Goal: Transaction & Acquisition: Purchase product/service

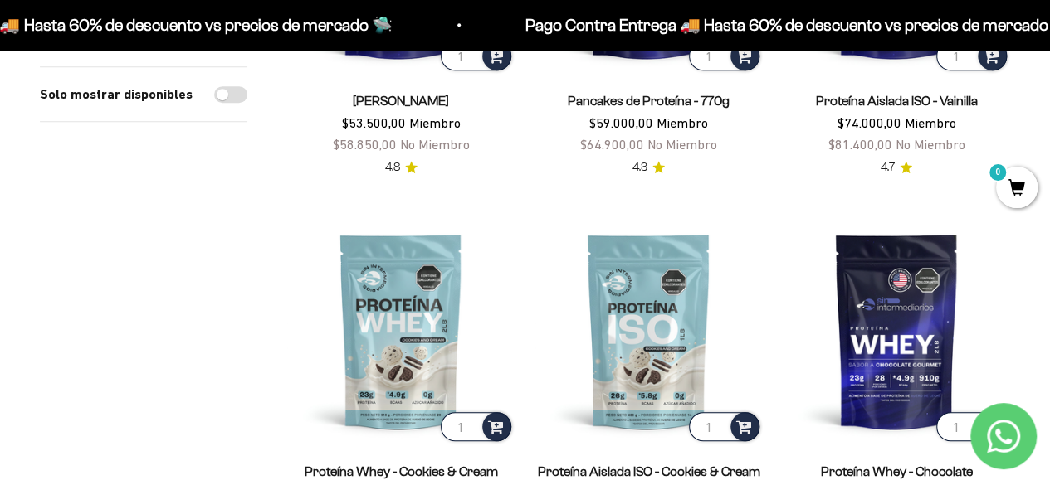
scroll to position [581, 0]
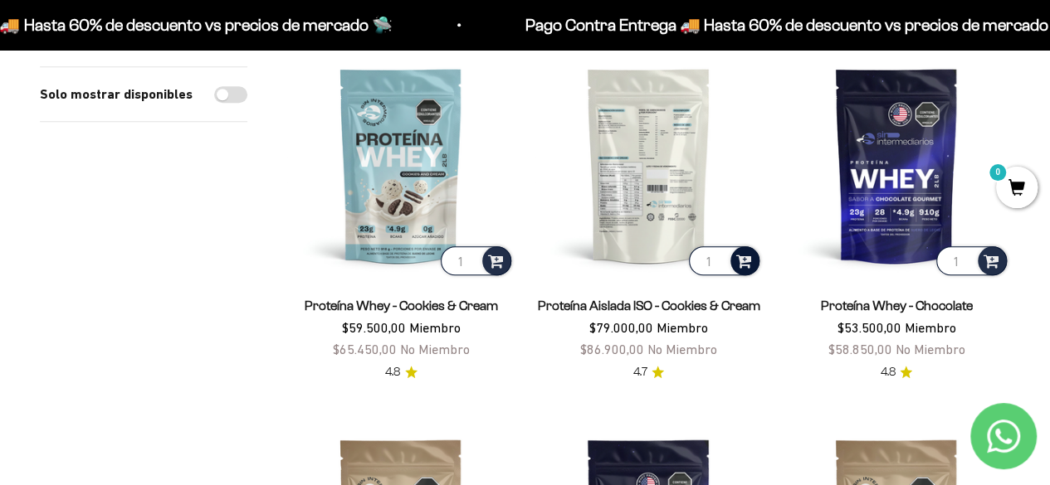
click at [748, 260] on span at bounding box center [744, 260] width 16 height 19
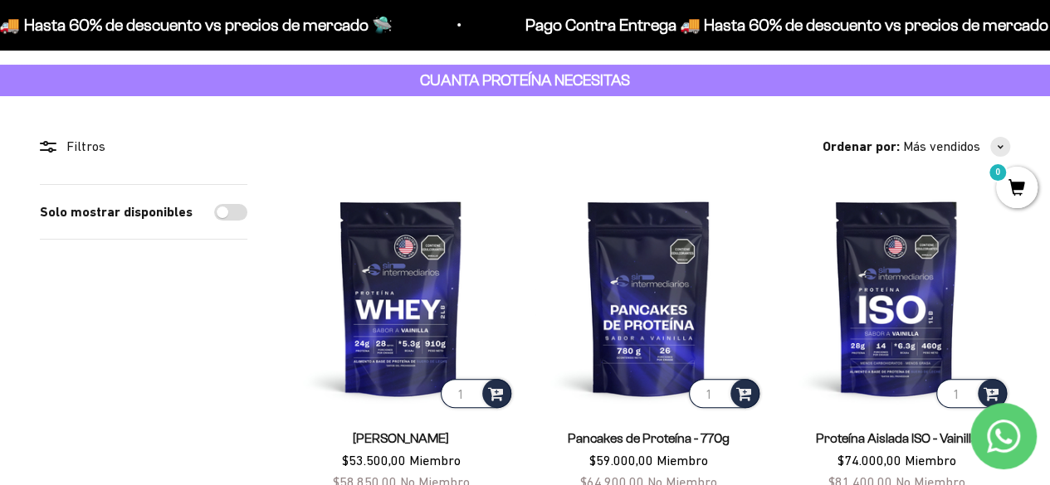
scroll to position [0, 0]
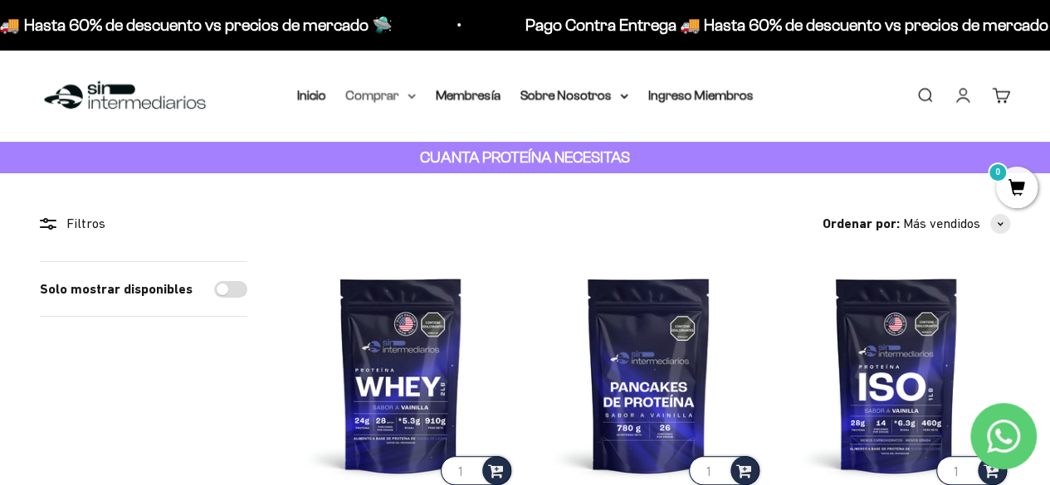
click at [392, 98] on summary "Comprar" at bounding box center [381, 96] width 70 height 22
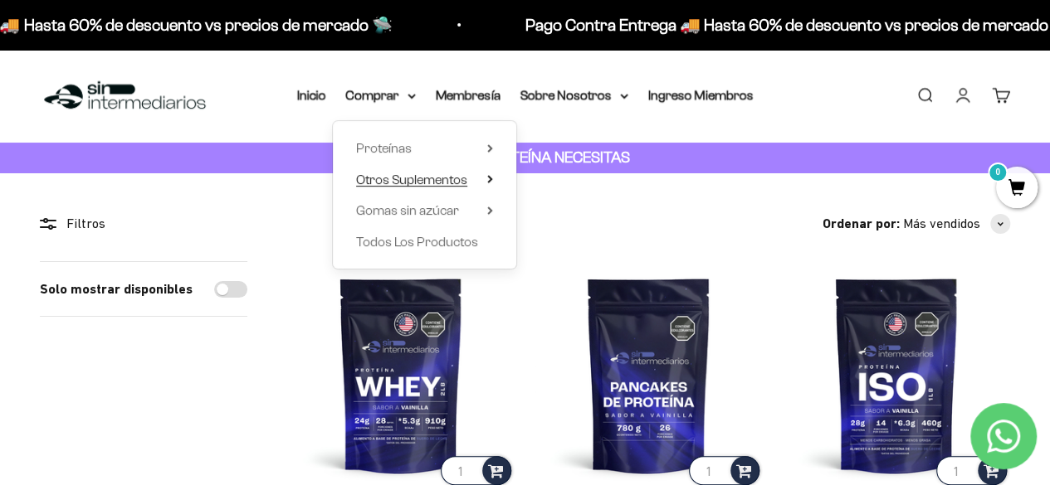
click at [397, 177] on span "Otros Suplementos" at bounding box center [411, 180] width 111 height 14
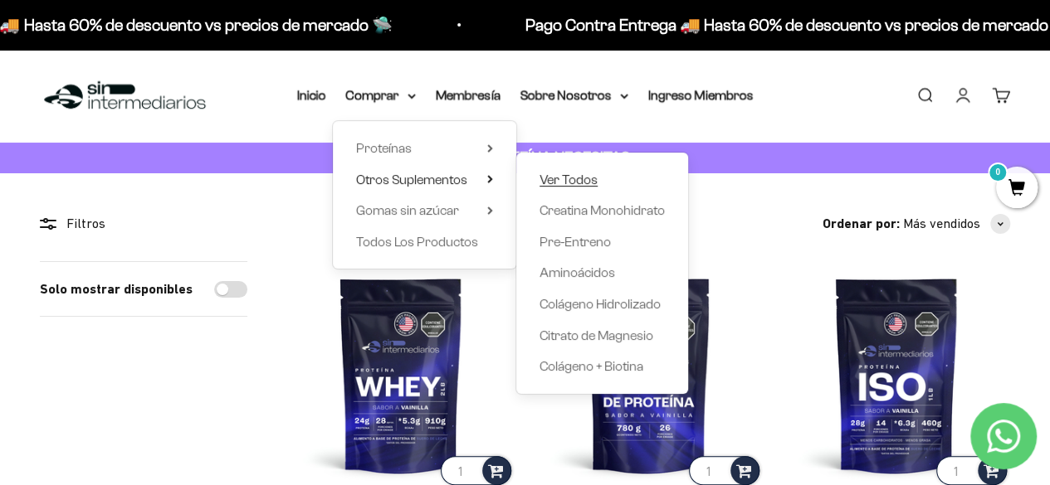
click at [594, 182] on span "Ver Todos" at bounding box center [568, 180] width 58 height 14
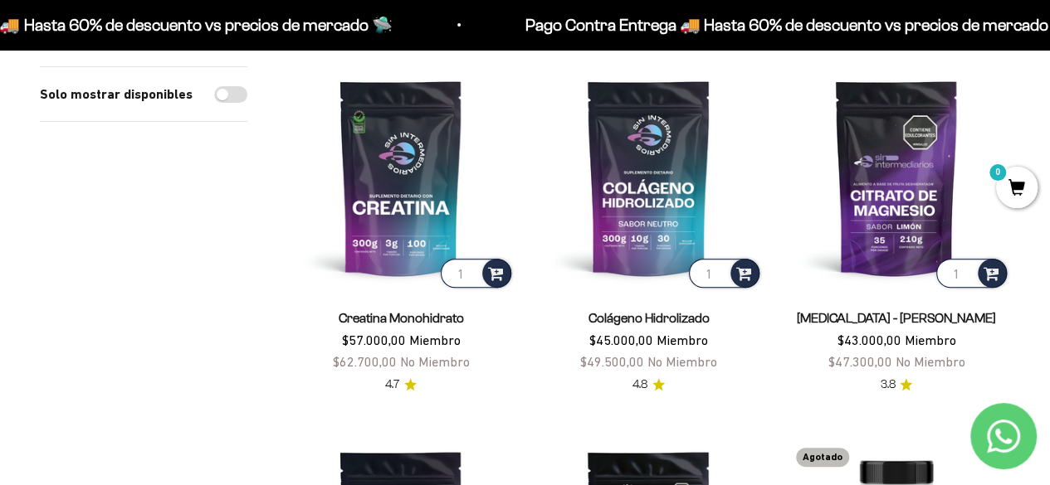
scroll to position [166, 0]
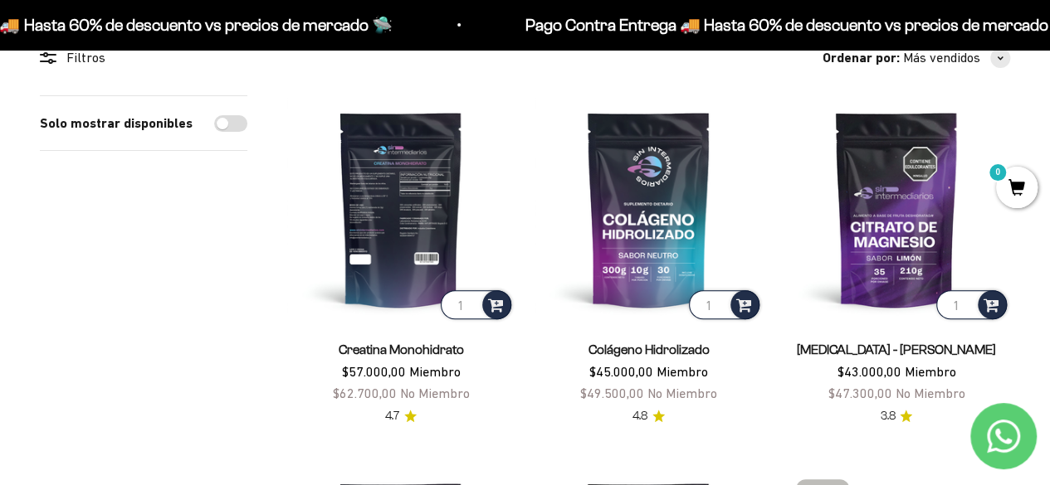
click at [395, 213] on img at bounding box center [400, 208] width 227 height 227
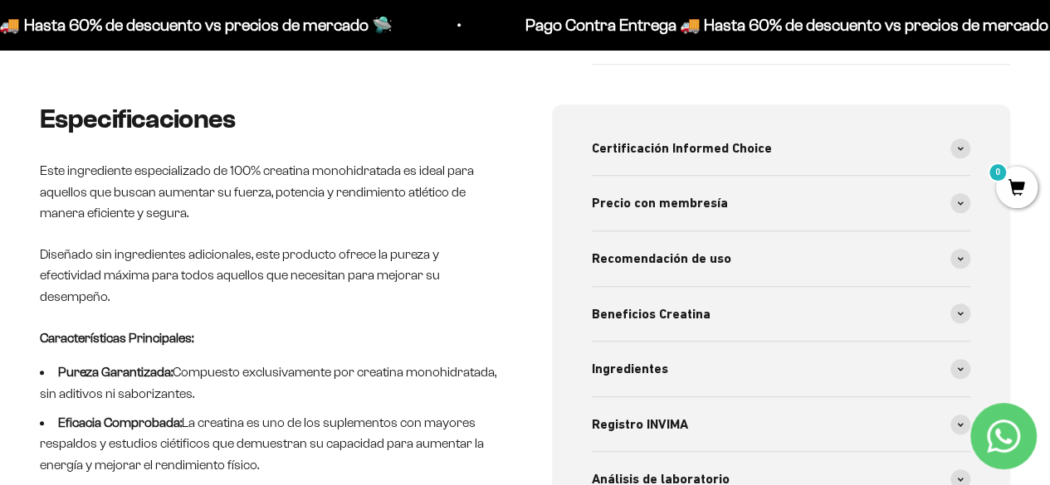
scroll to position [498, 0]
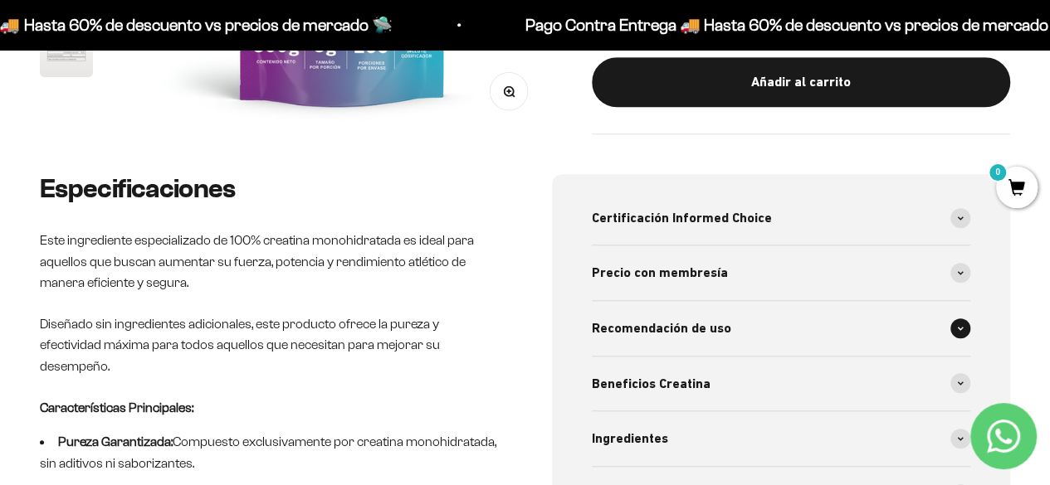
click at [657, 338] on span "Recomendación de uso" at bounding box center [661, 329] width 139 height 22
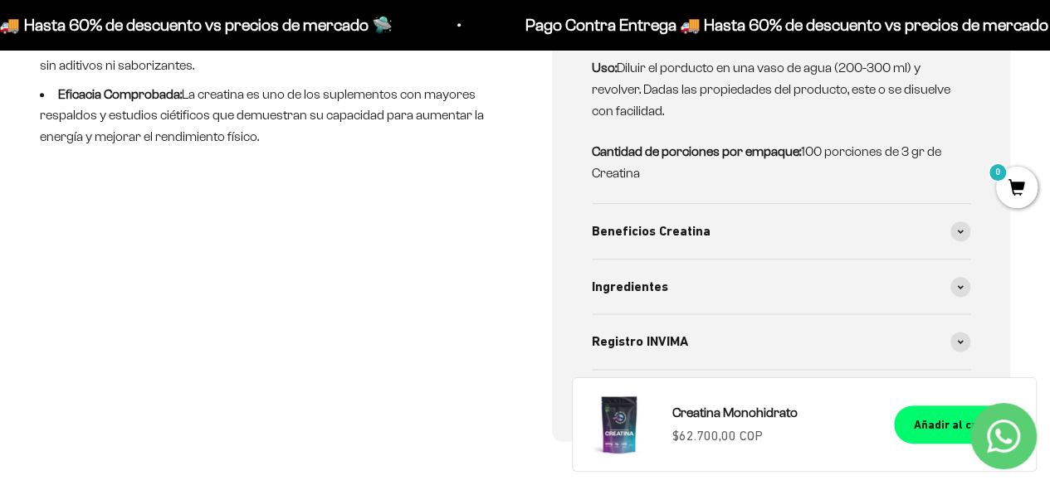
scroll to position [913, 0]
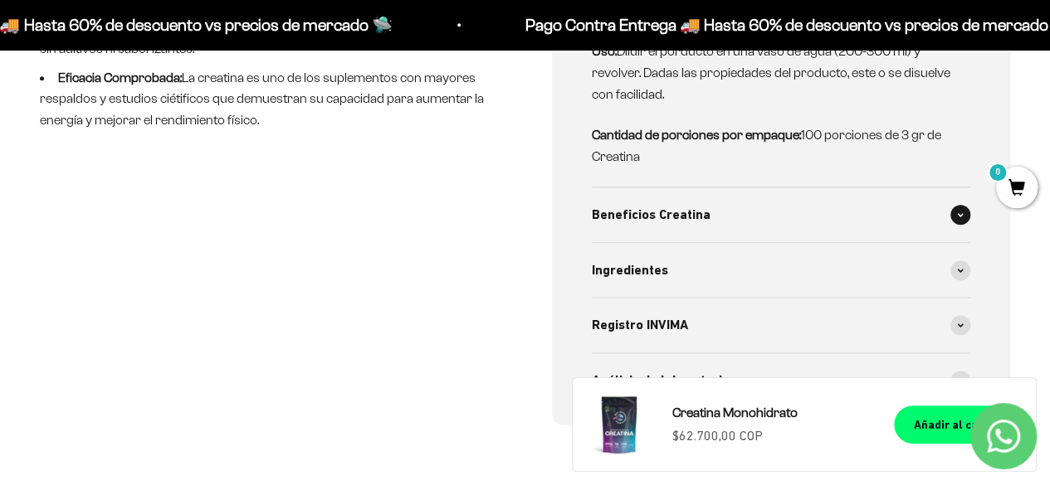
click at [656, 213] on span "Beneficios Creatina" at bounding box center [651, 215] width 119 height 22
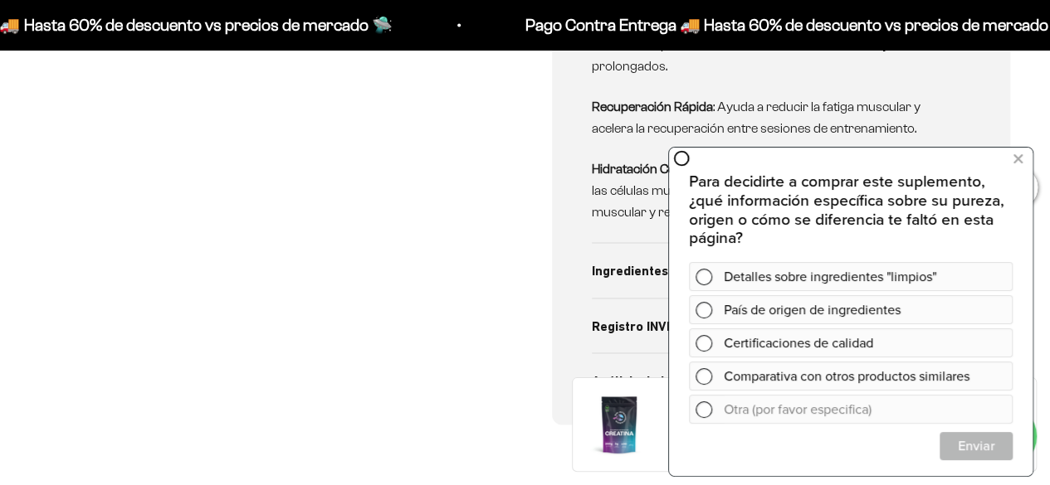
scroll to position [1328, 0]
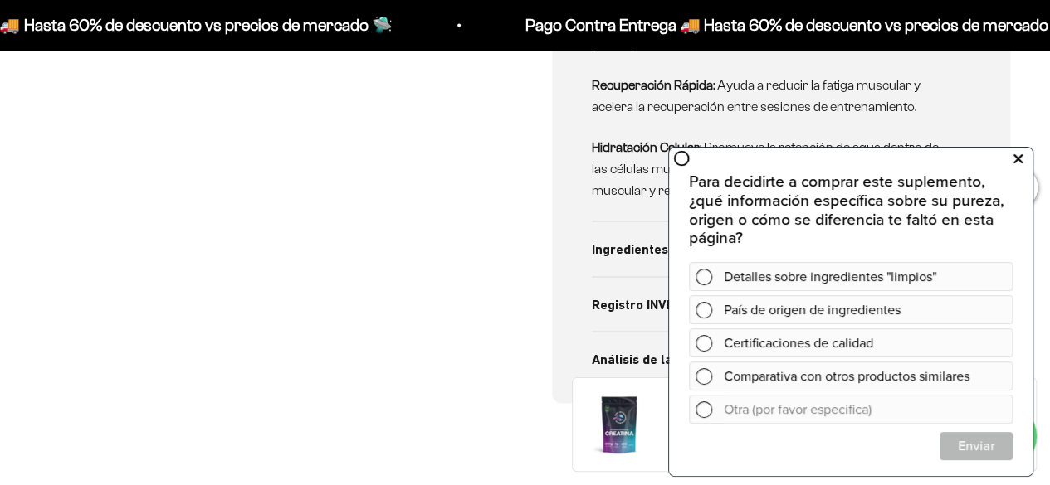
click at [1020, 159] on icon at bounding box center [1017, 159] width 9 height 22
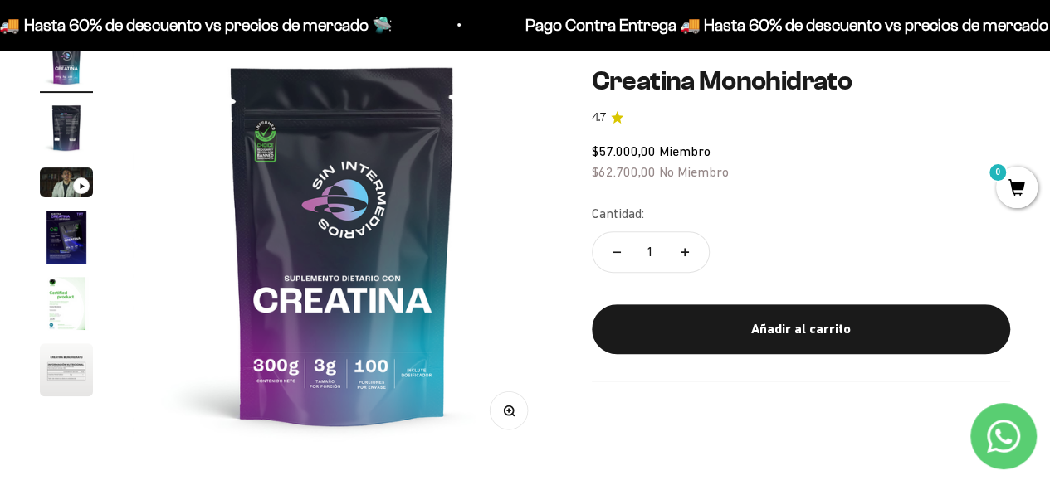
scroll to position [166, 0]
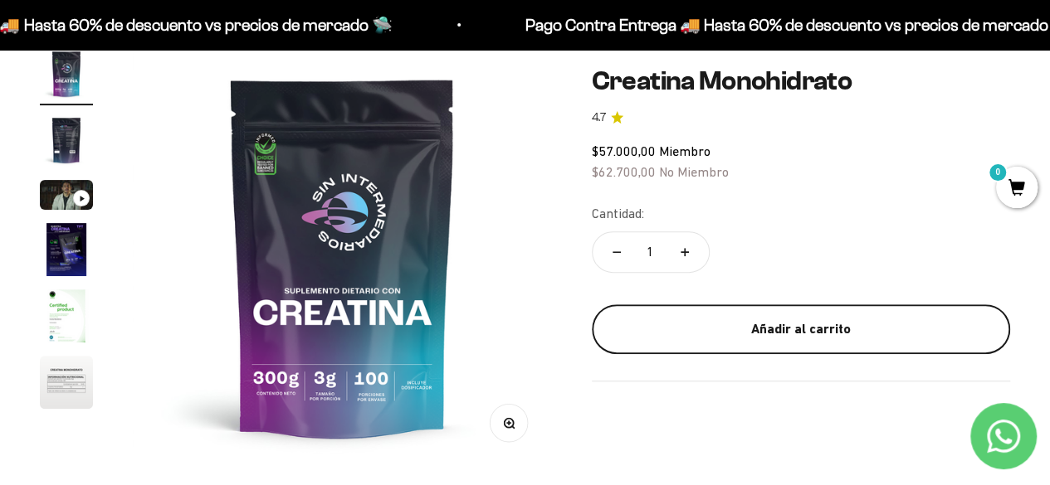
click at [783, 337] on div "Añadir al carrito" at bounding box center [801, 330] width 352 height 22
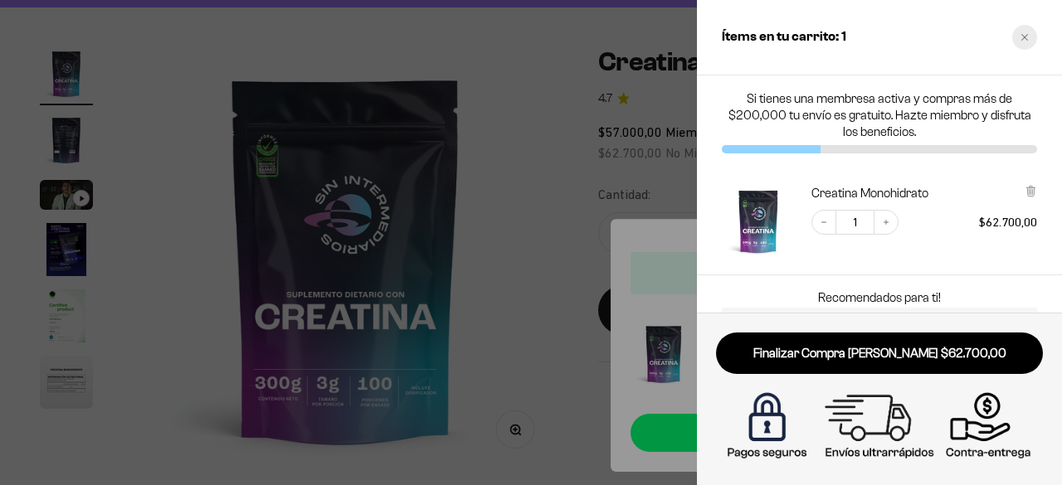
click at [1024, 31] on div "Close cart" at bounding box center [1024, 37] width 25 height 25
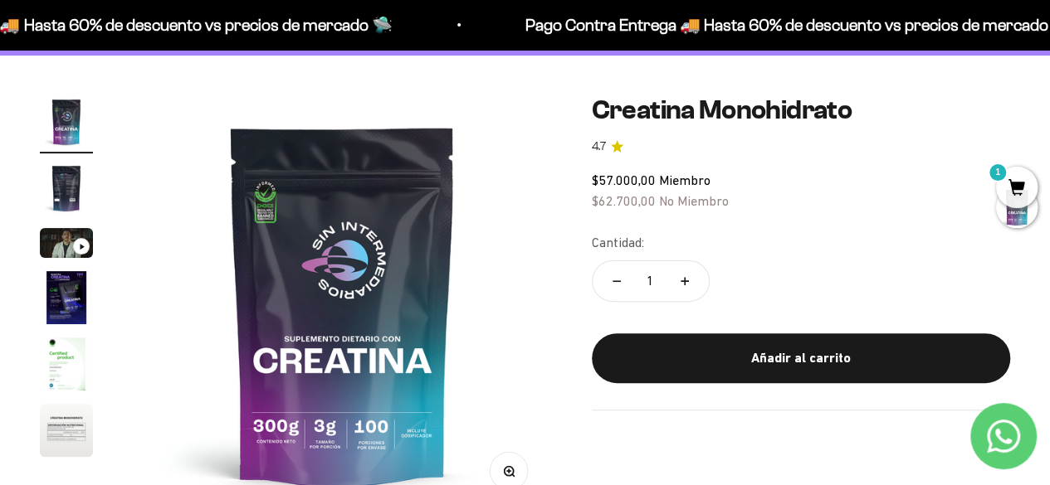
scroll to position [0, 0]
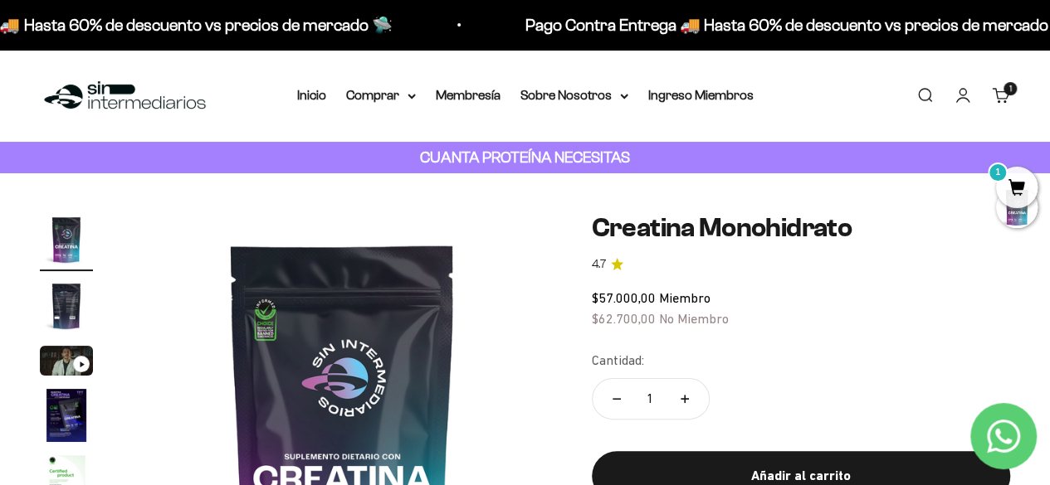
click at [100, 101] on img at bounding box center [125, 96] width 170 height 36
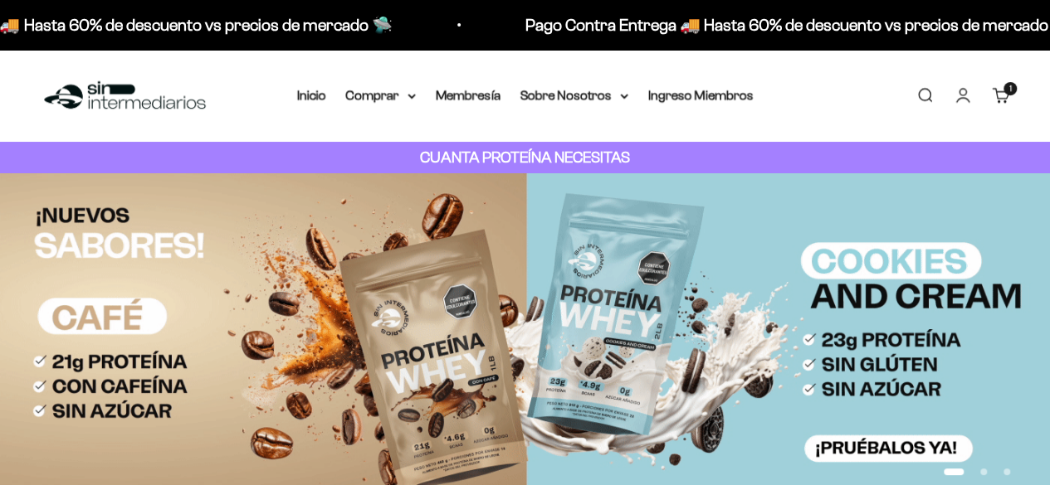
click at [337, 93] on nav "Inicio Comprar Proteínas Ver Todos Whey Iso Vegan" at bounding box center [525, 96] width 456 height 22
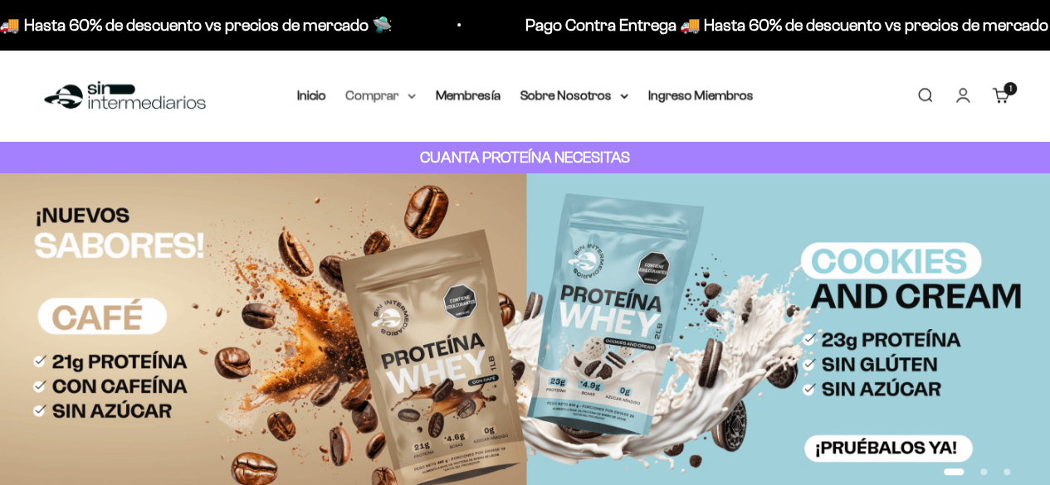
click at [373, 91] on summary "Comprar" at bounding box center [381, 96] width 70 height 22
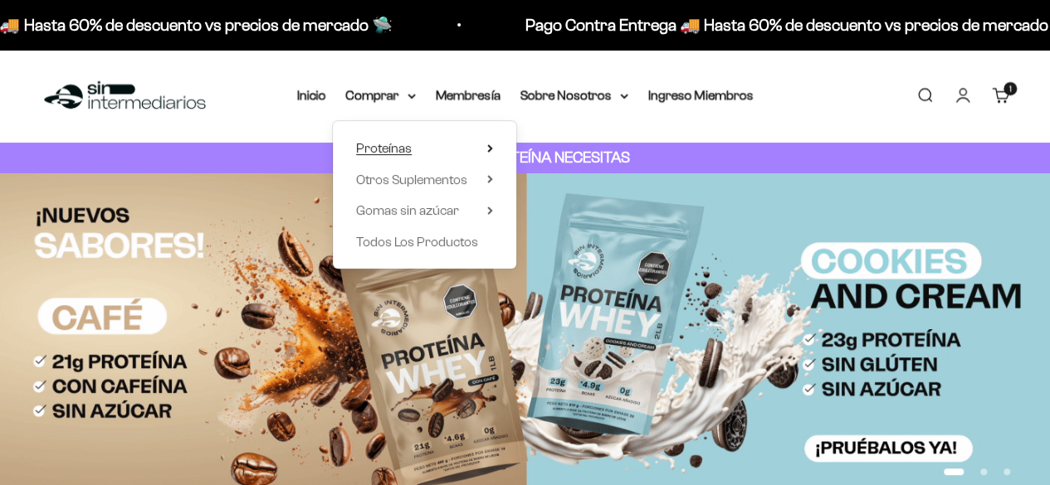
click at [400, 148] on span "Proteínas" at bounding box center [384, 148] width 56 height 14
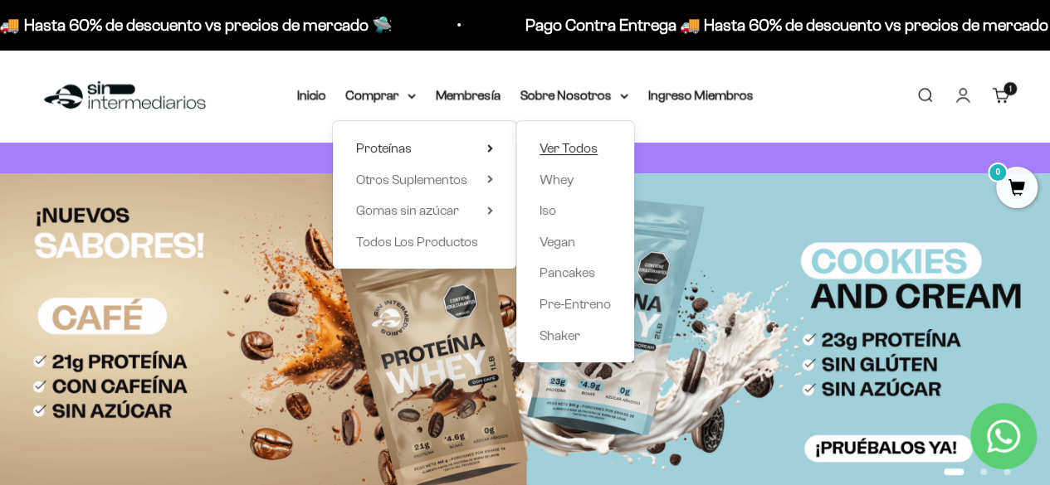
click at [563, 155] on span "Ver Todos" at bounding box center [568, 148] width 58 height 14
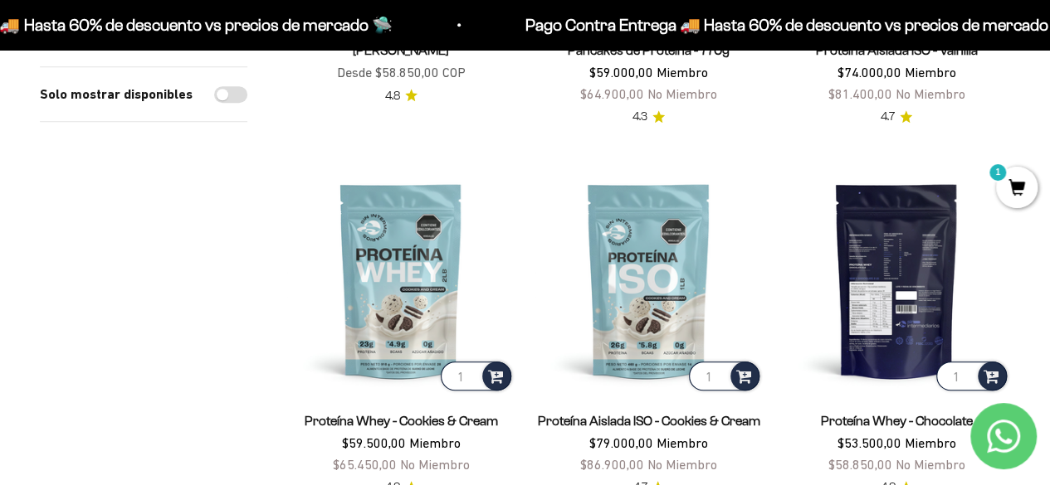
scroll to position [581, 0]
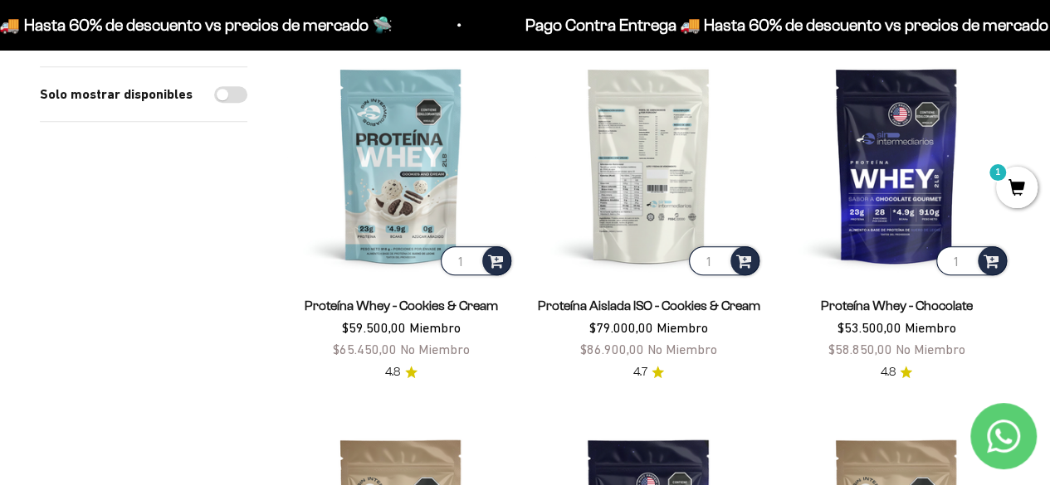
click at [641, 250] on img at bounding box center [647, 164] width 227 height 227
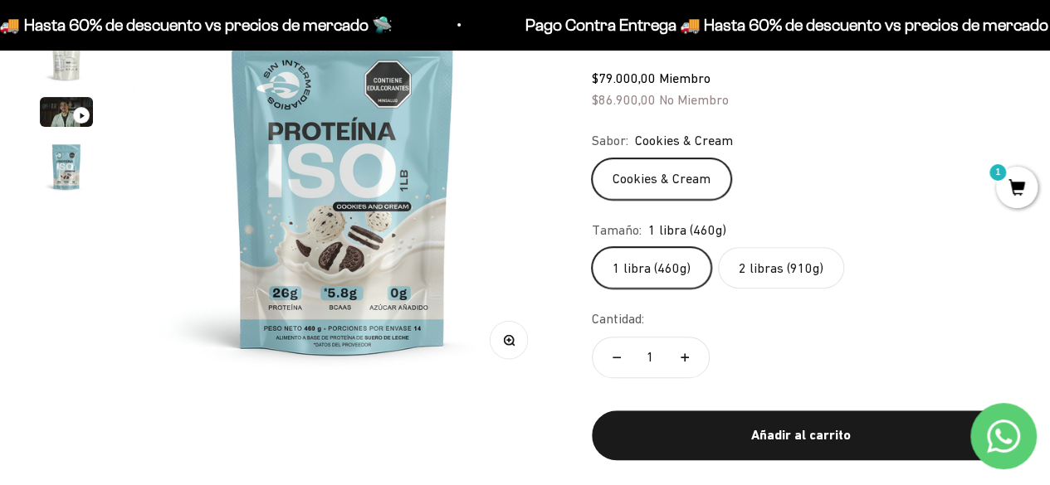
click at [799, 270] on label "2 libras (910g)" at bounding box center [781, 267] width 126 height 41
click at [592, 247] on input "2 libras (910g)" at bounding box center [591, 246] width 1 height 1
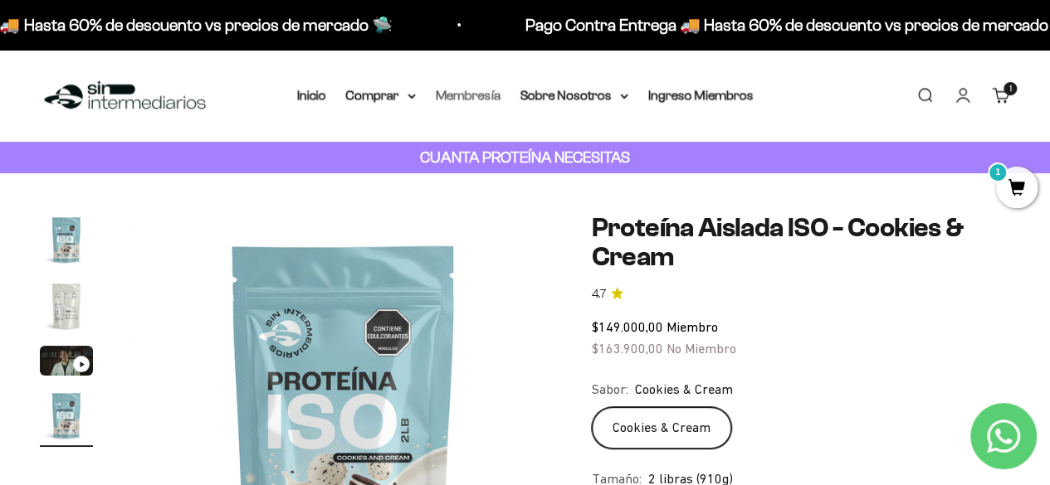
click at [475, 100] on link "Membresía" at bounding box center [468, 95] width 65 height 14
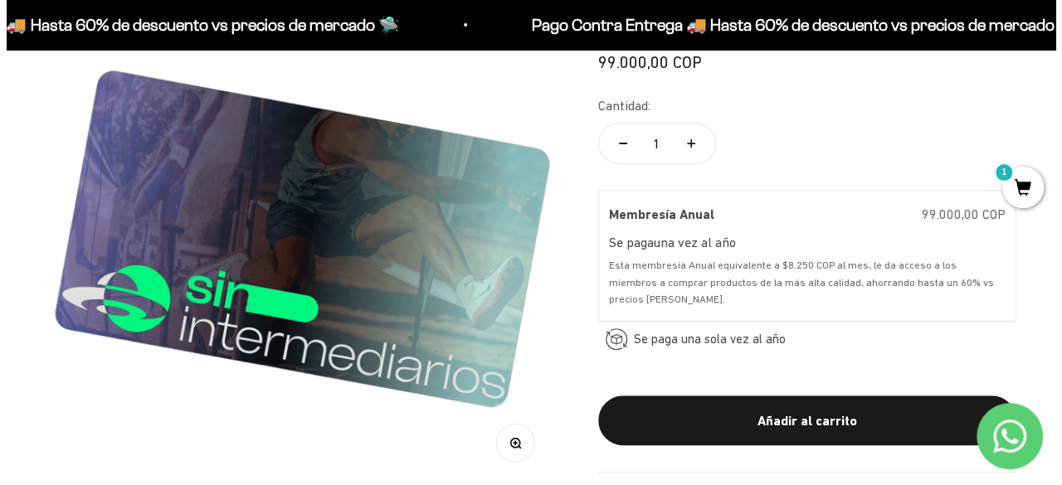
scroll to position [249, 0]
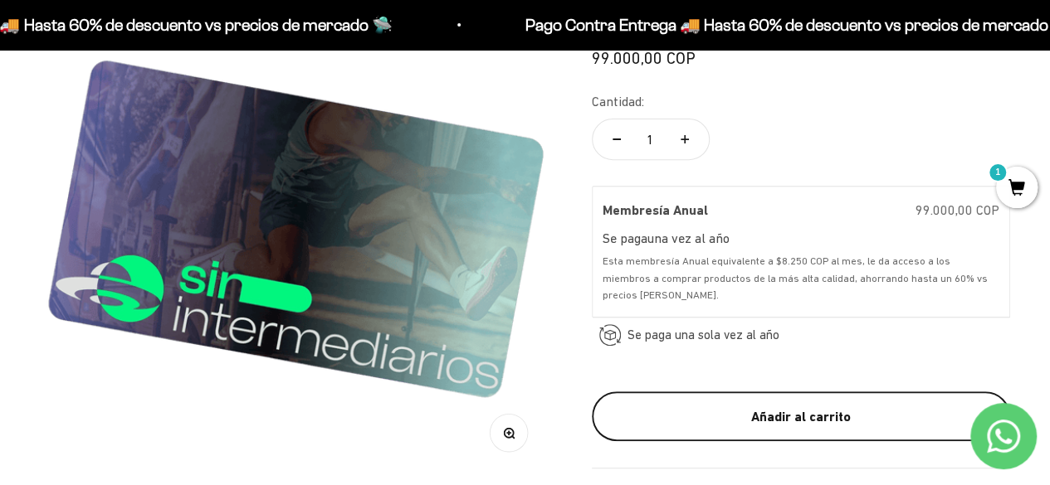
click at [772, 424] on div "Añadir al carrito" at bounding box center [801, 417] width 352 height 22
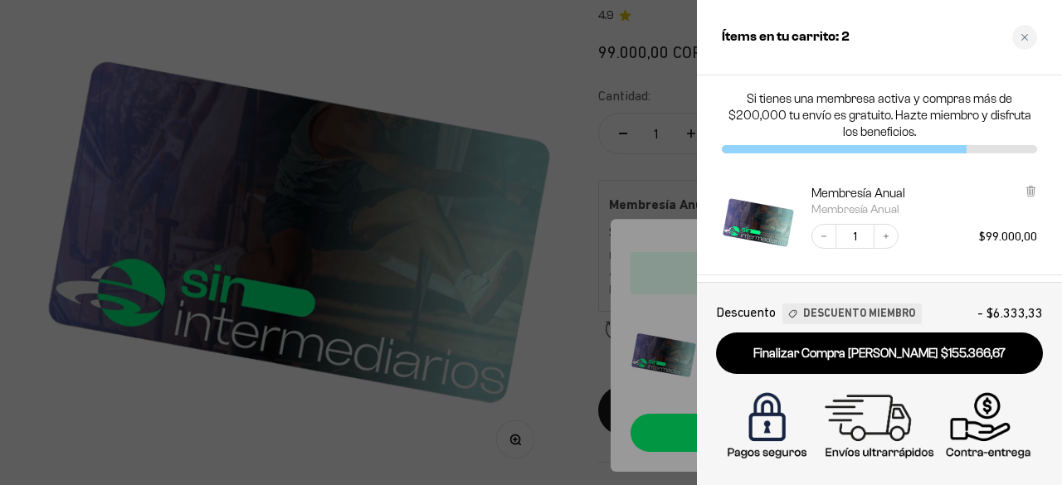
click at [938, 237] on div "Decrease quantity 1 Increase quantity $99.000,00" at bounding box center [916, 227] width 242 height 41
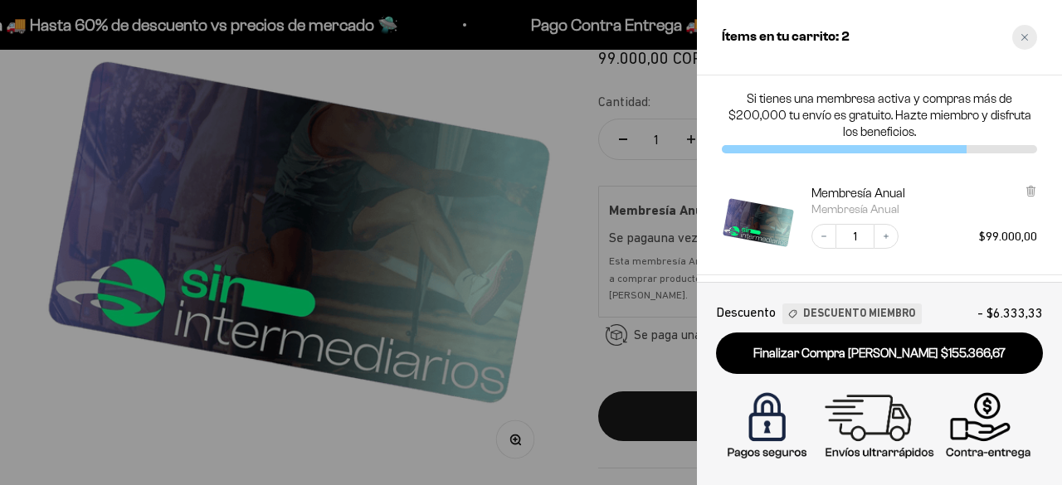
click at [1016, 37] on div "Close cart" at bounding box center [1024, 37] width 25 height 25
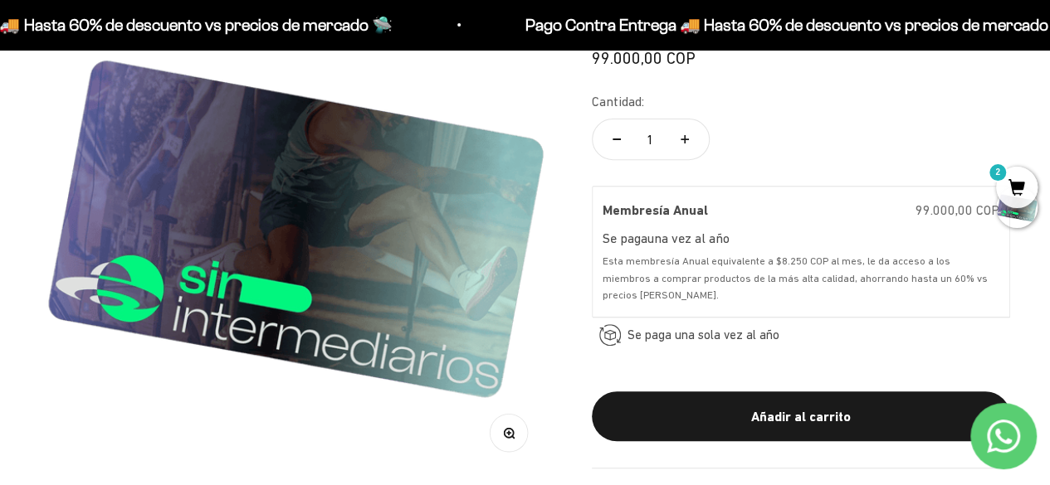
click at [1011, 183] on span "2" at bounding box center [1016, 187] width 41 height 41
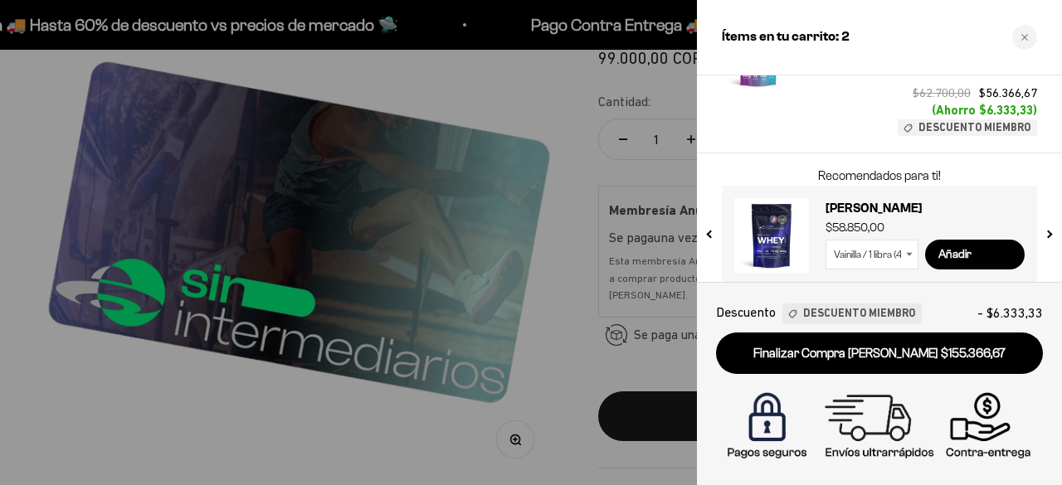
scroll to position [288, 0]
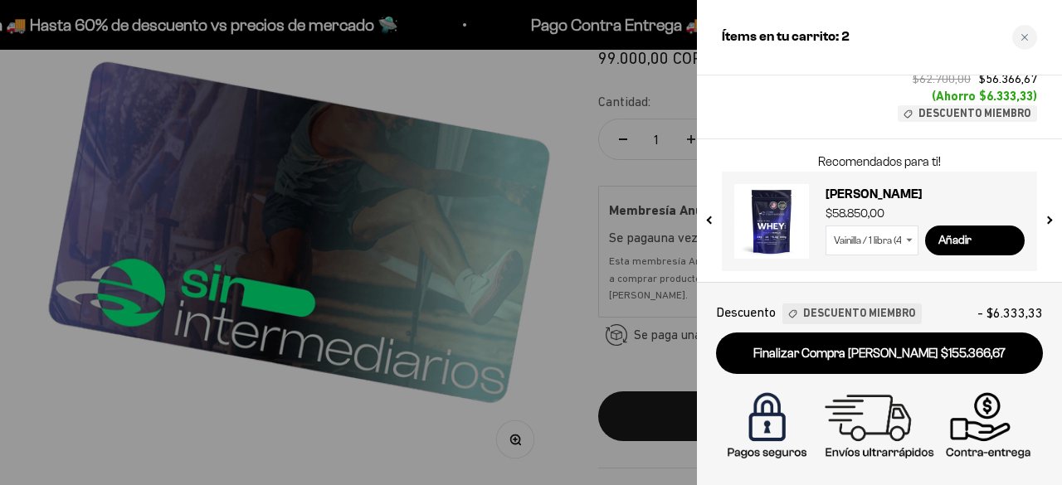
click at [908, 240] on icon at bounding box center [909, 240] width 7 height 4
click at [899, 239] on select "Vainilla / 1 libra (460g) Vainilla / 2 libras (910g) Vainilla / 5 libras (2280g)" at bounding box center [872, 241] width 93 height 30
click at [818, 135] on div "Creatina Monohidrato Decrease quantity 1 Increase quantity $62.700,00 $56.366,6…" at bounding box center [879, 64] width 365 height 152
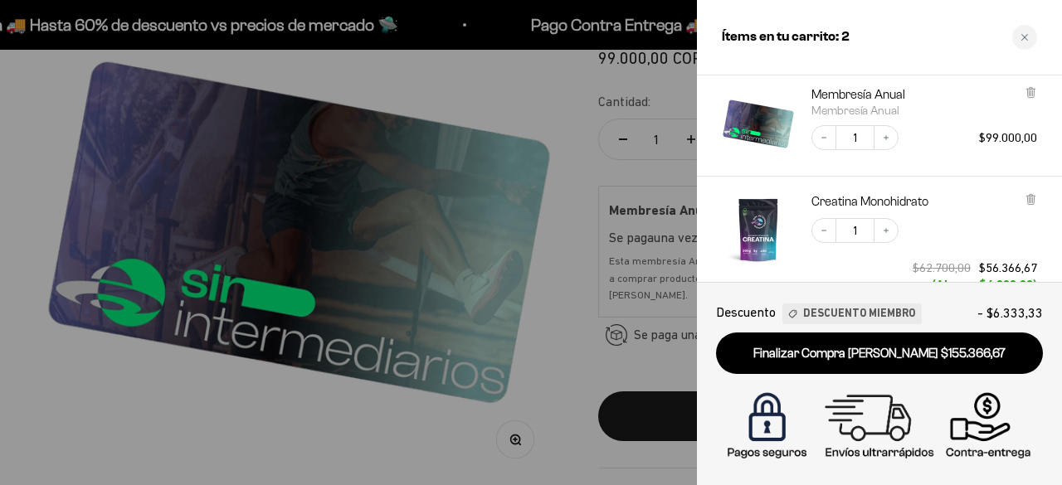
scroll to position [122, 0]
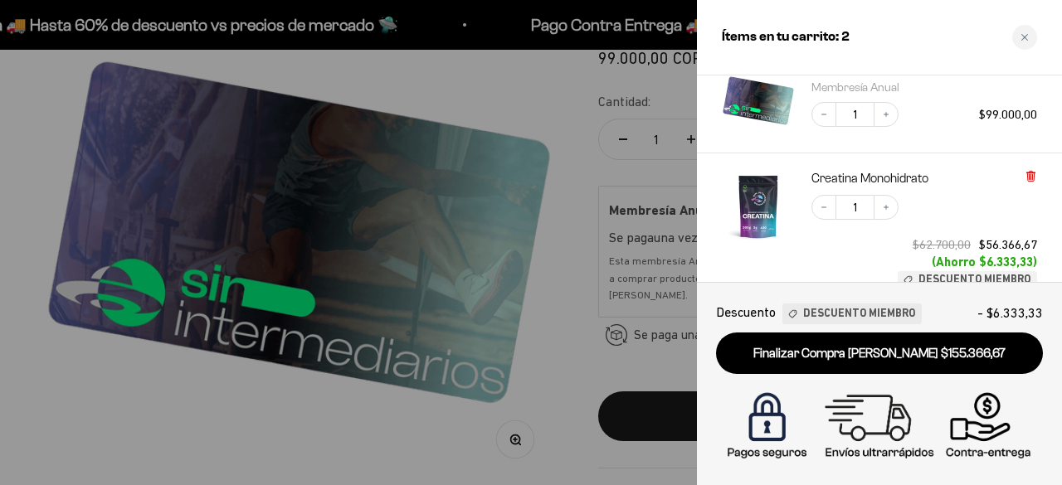
click at [1030, 180] on icon at bounding box center [1030, 177] width 7 height 8
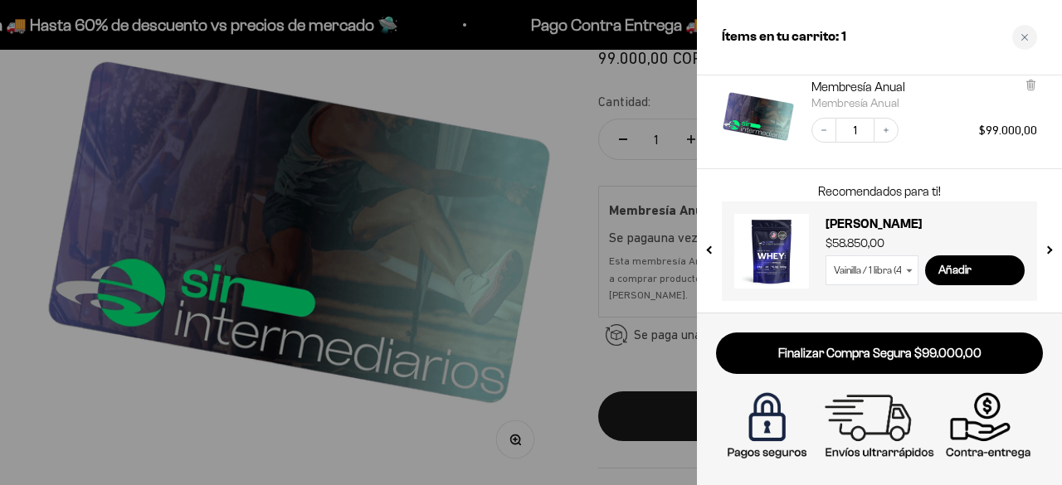
scroll to position [0, 0]
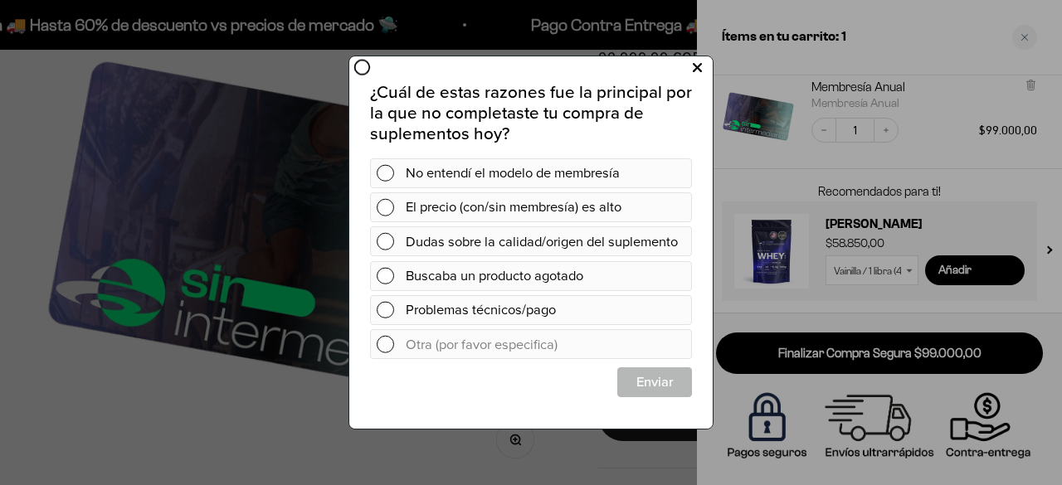
click at [695, 71] on icon at bounding box center [697, 67] width 9 height 22
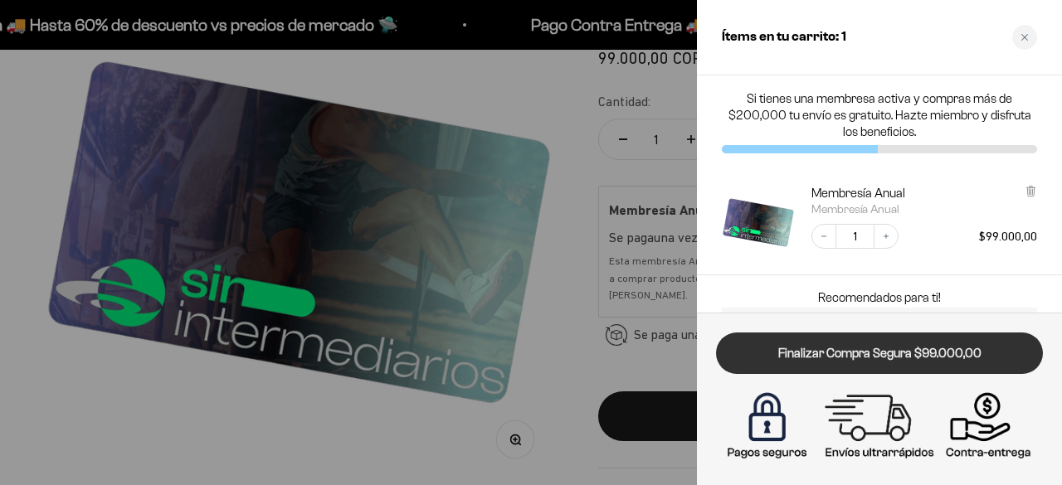
click at [881, 359] on link "Finalizar Compra Segura $99.000,00" at bounding box center [879, 354] width 327 height 42
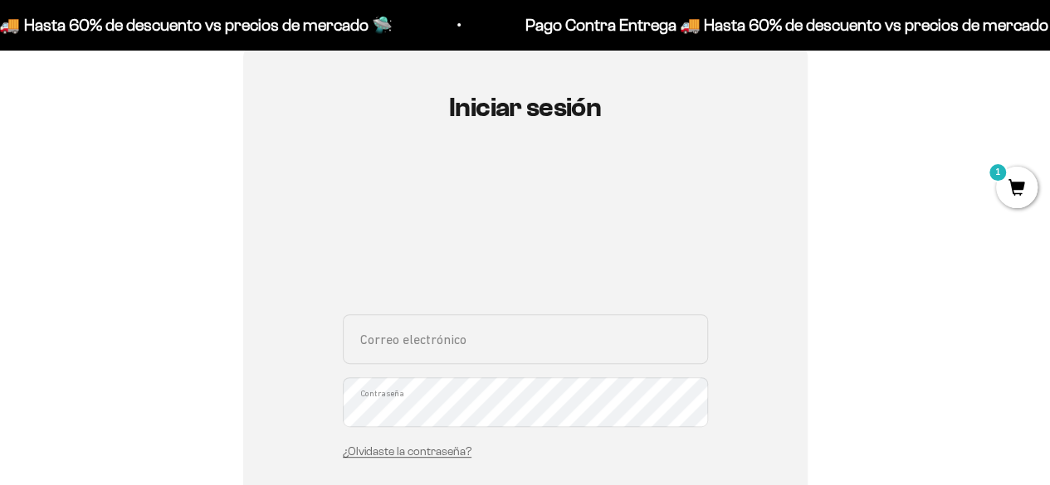
scroll to position [166, 0]
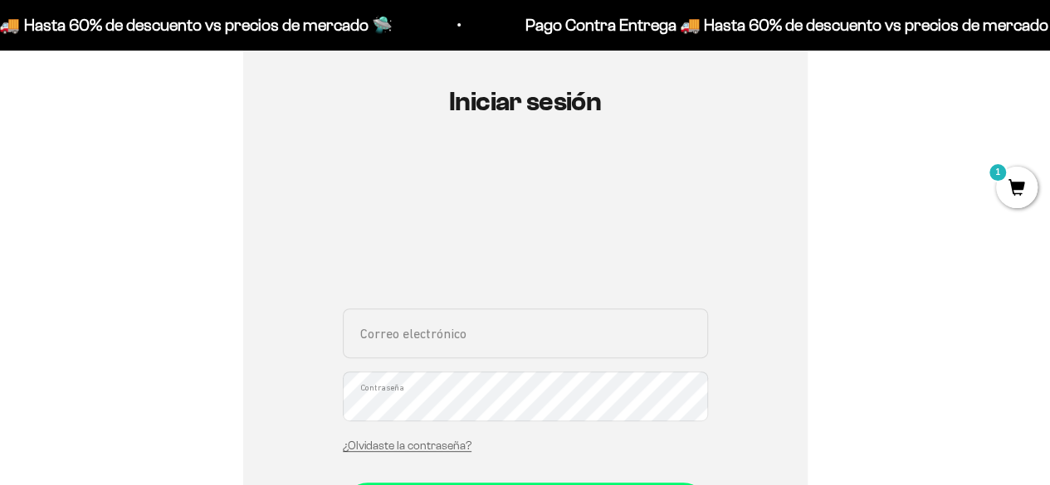
click at [463, 326] on input "Correo electrónico" at bounding box center [525, 334] width 365 height 50
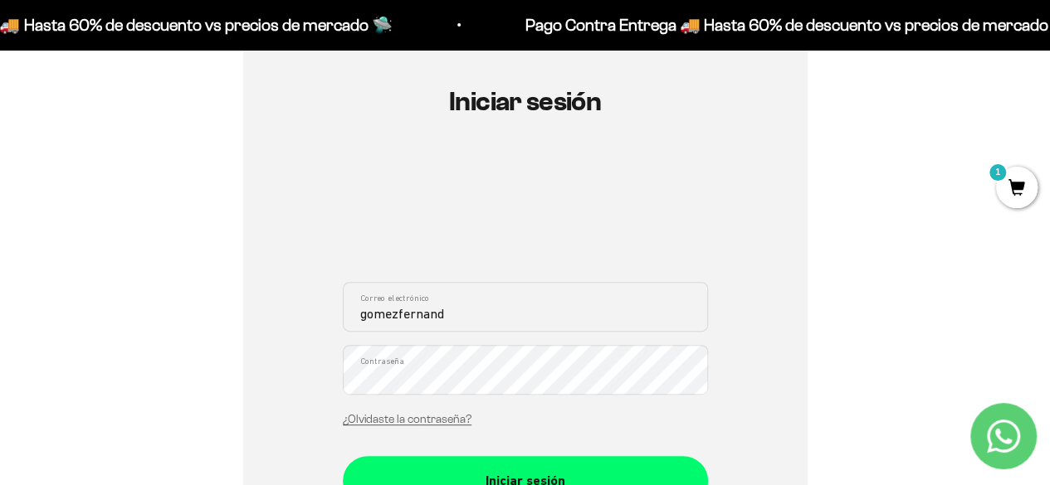
type input "gomezfernand"
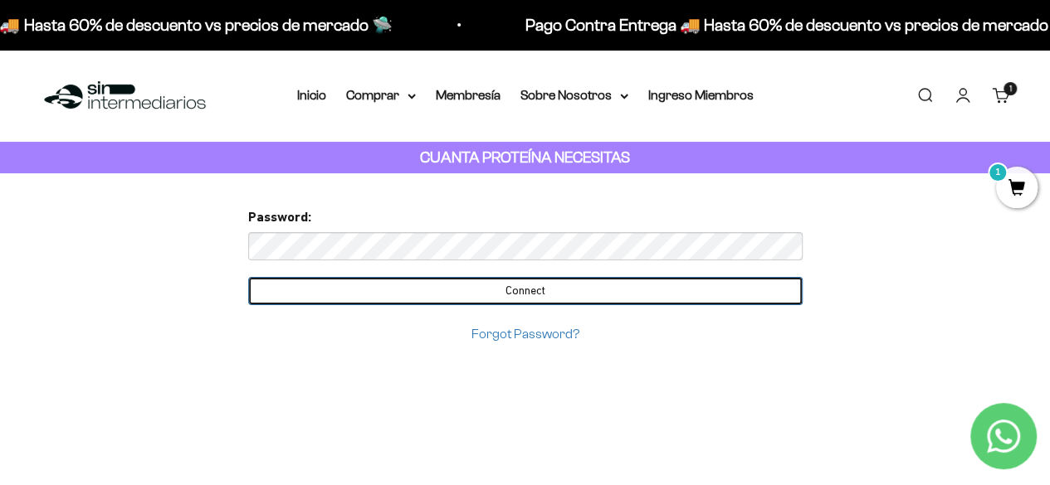
click at [504, 285] on input "Connect" at bounding box center [525, 291] width 554 height 28
click at [534, 295] on input "Connect" at bounding box center [525, 291] width 554 height 28
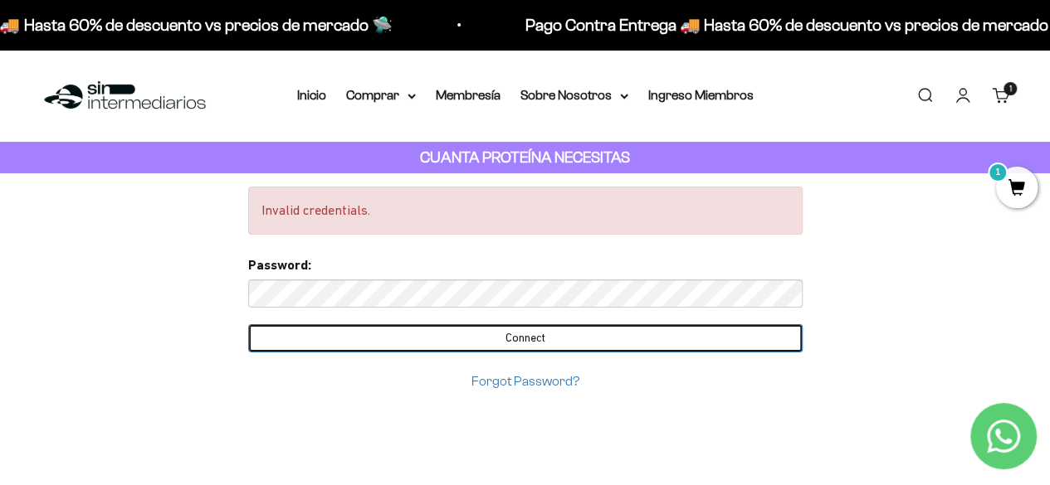
click at [533, 344] on input "Connect" at bounding box center [525, 338] width 554 height 28
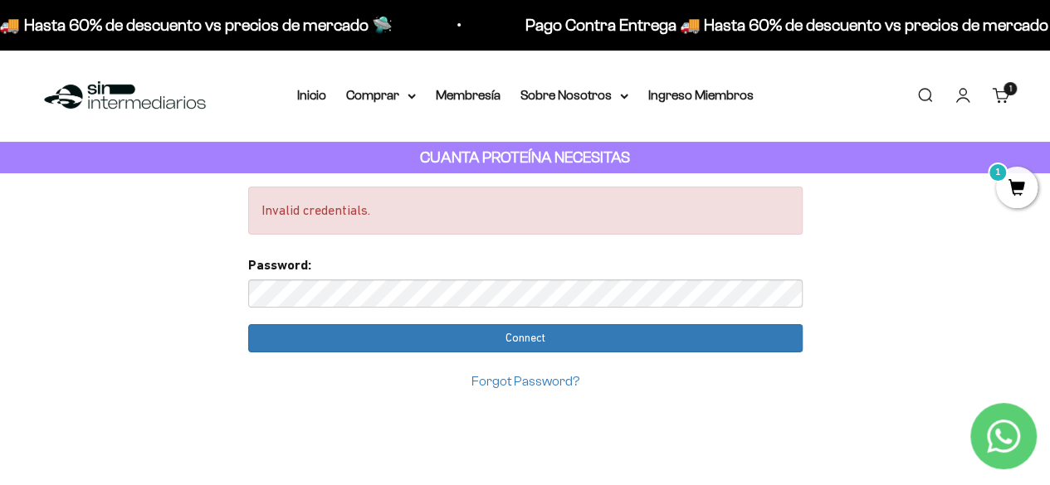
click at [744, 257] on div "Password:" at bounding box center [525, 281] width 554 height 53
click at [516, 381] on link "Forgot Password?" at bounding box center [525, 381] width 108 height 14
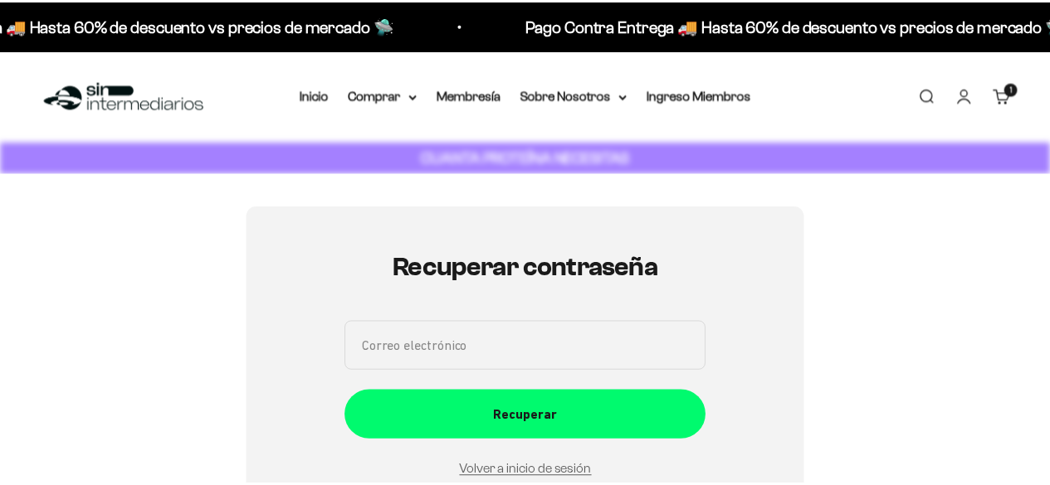
scroll to position [187, 0]
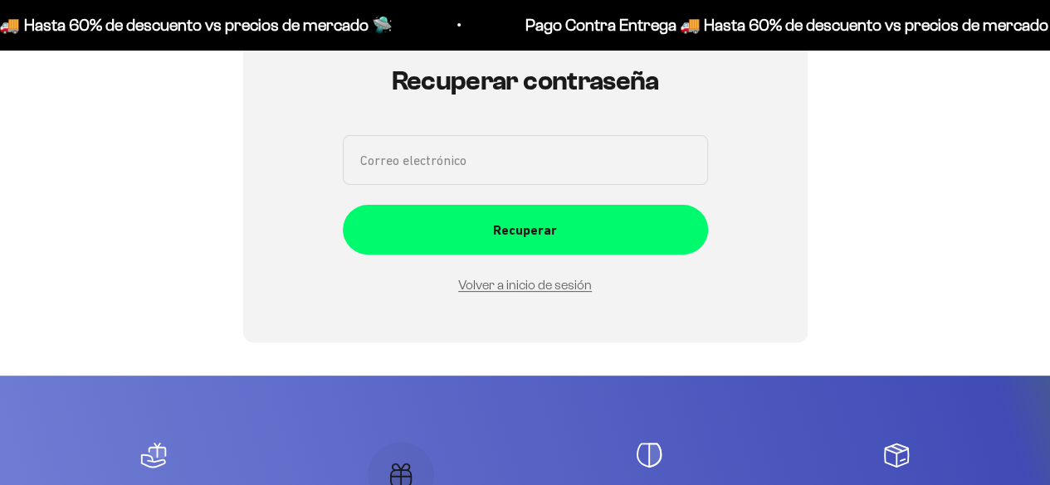
click at [477, 164] on input "Correo electrónico" at bounding box center [525, 160] width 365 height 50
type input "gomezfernandezjuanfrancisco@gmail.com"
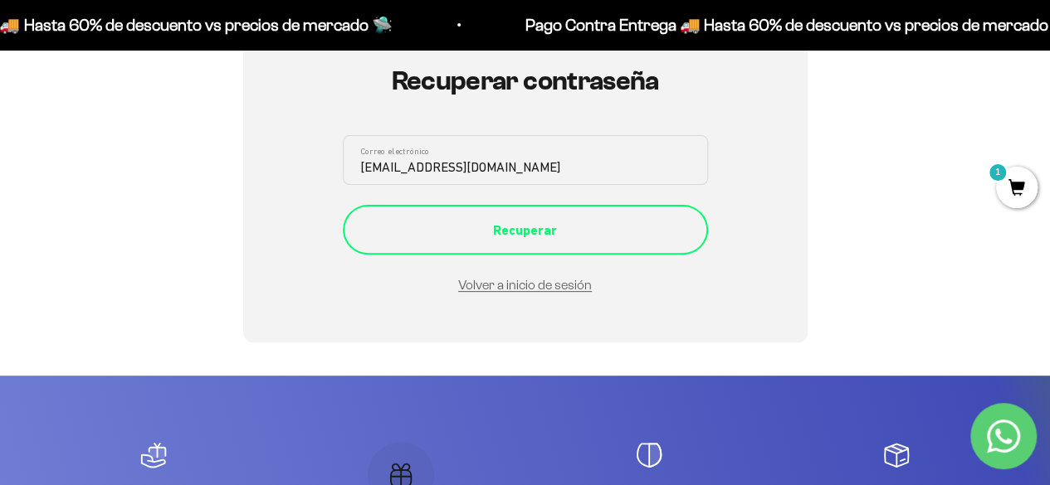
click at [519, 233] on div "Recuperar" at bounding box center [525, 231] width 299 height 22
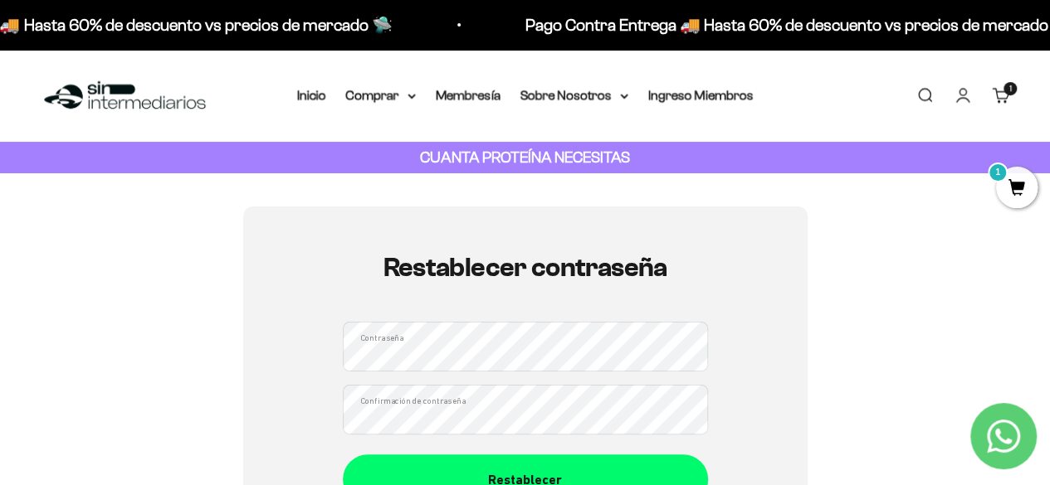
scroll to position [166, 0]
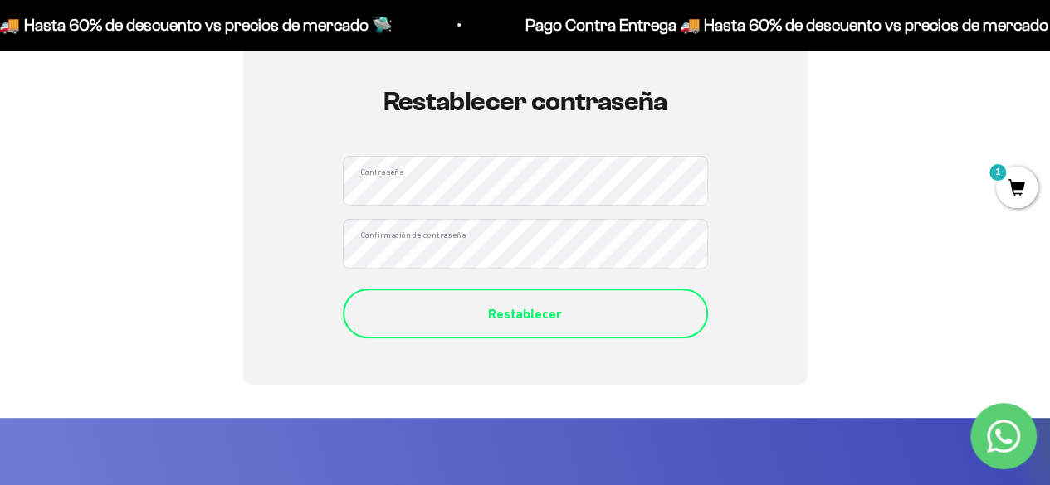
click at [498, 314] on div "Restablecer" at bounding box center [525, 315] width 299 height 22
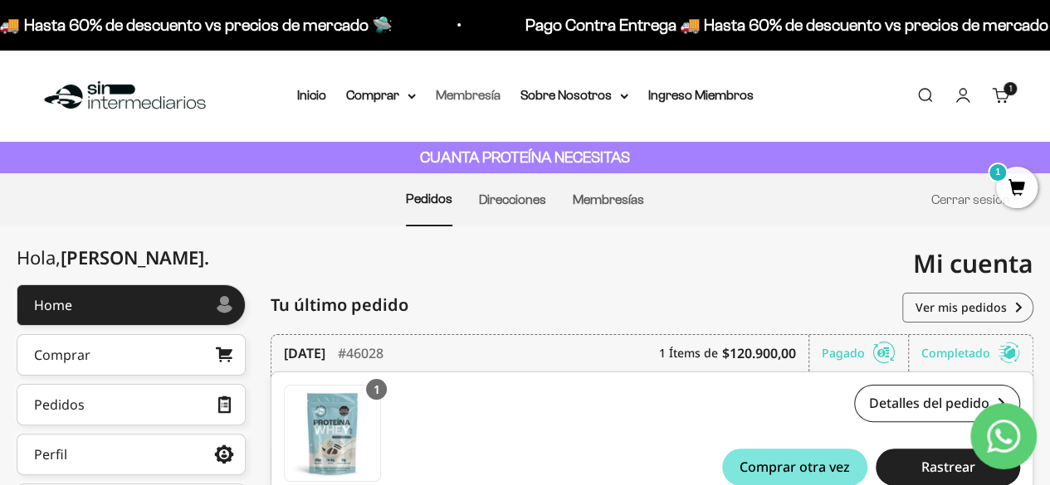
click at [442, 92] on link "Membresía" at bounding box center [468, 95] width 65 height 14
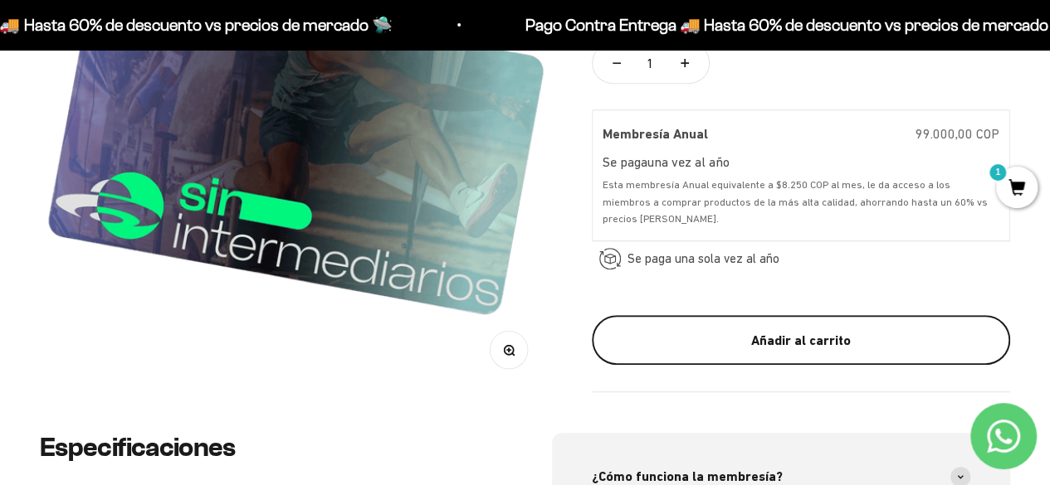
click at [792, 336] on div "Añadir al carrito" at bounding box center [801, 341] width 352 height 22
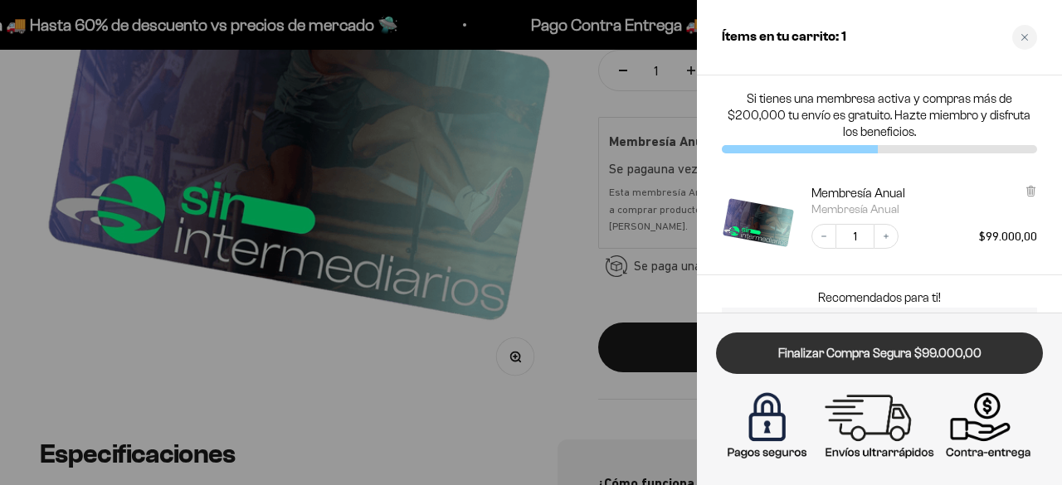
click at [924, 353] on link "Finalizar Compra Segura $99.000,00" at bounding box center [879, 354] width 327 height 42
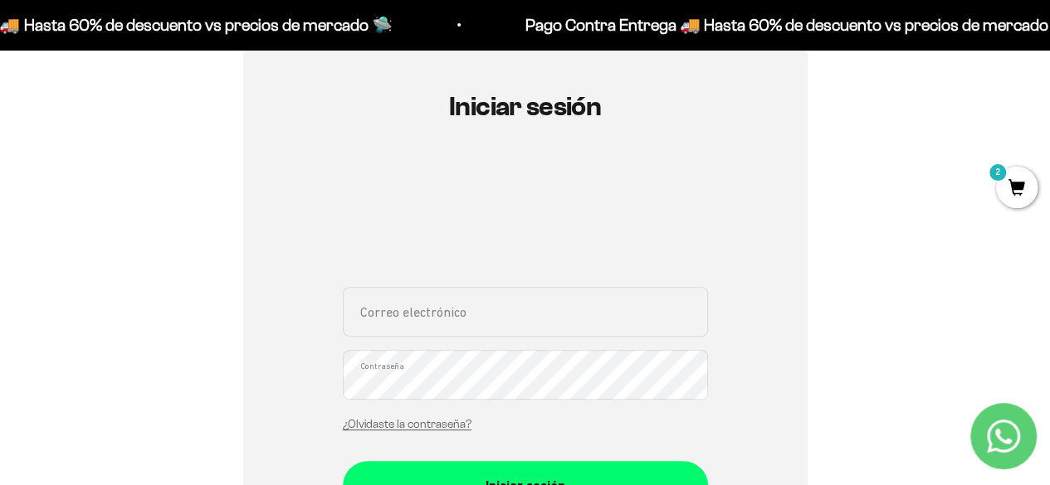
scroll to position [249, 0]
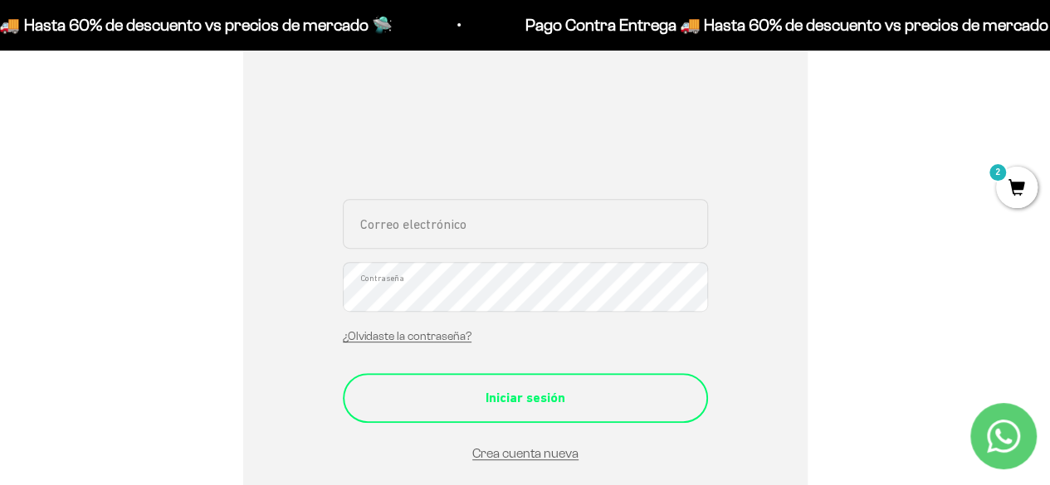
type input "gomezfernandezjuanfrancisco@gmail.com"
click at [464, 406] on div "Iniciar sesión" at bounding box center [525, 398] width 299 height 22
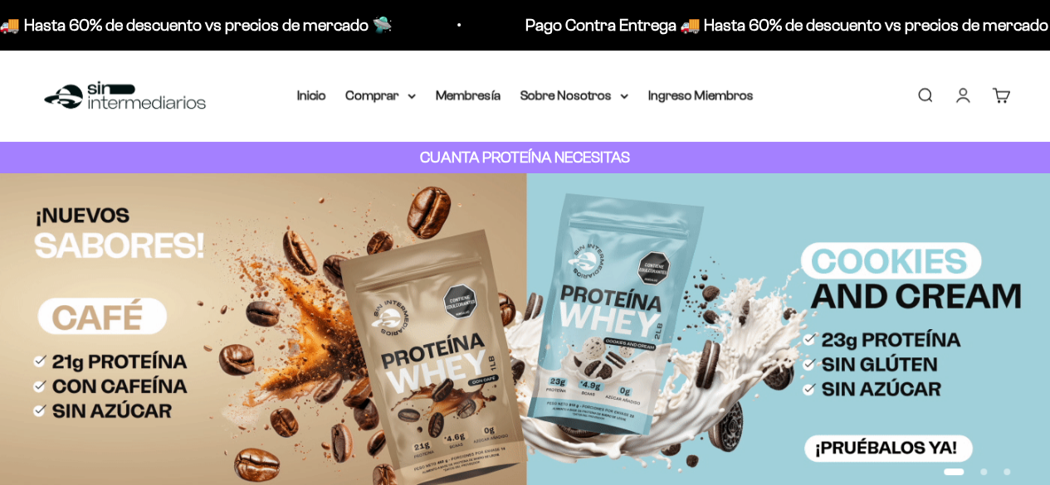
click at [956, 92] on link "Cuenta" at bounding box center [962, 95] width 18 height 18
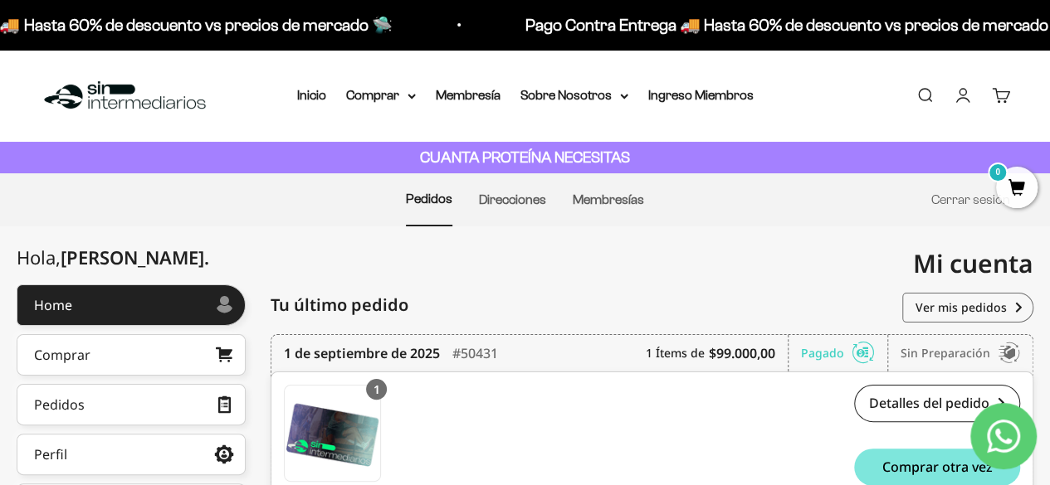
click at [701, 86] on li "Ingreso Miembros" at bounding box center [700, 96] width 105 height 22
click at [692, 96] on link "Ingreso Miembros" at bounding box center [700, 95] width 105 height 14
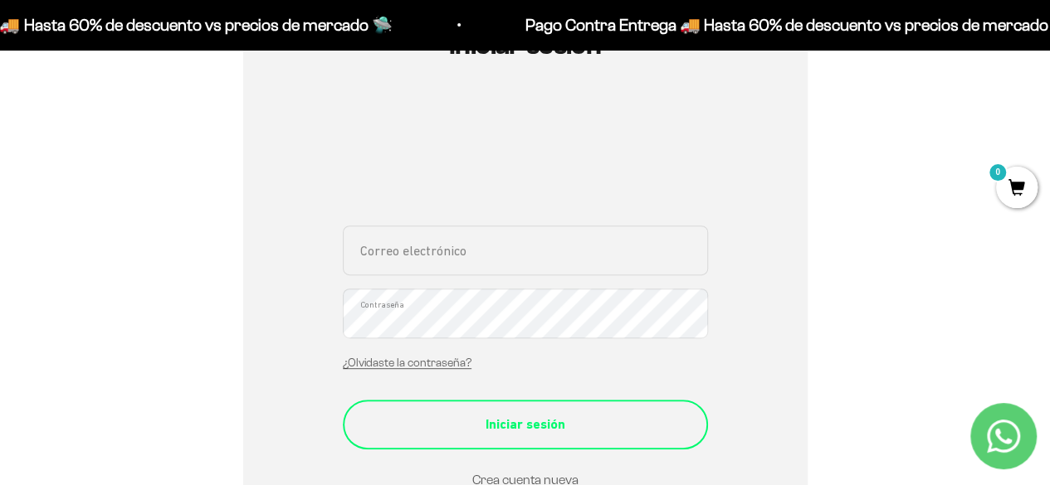
scroll to position [249, 0]
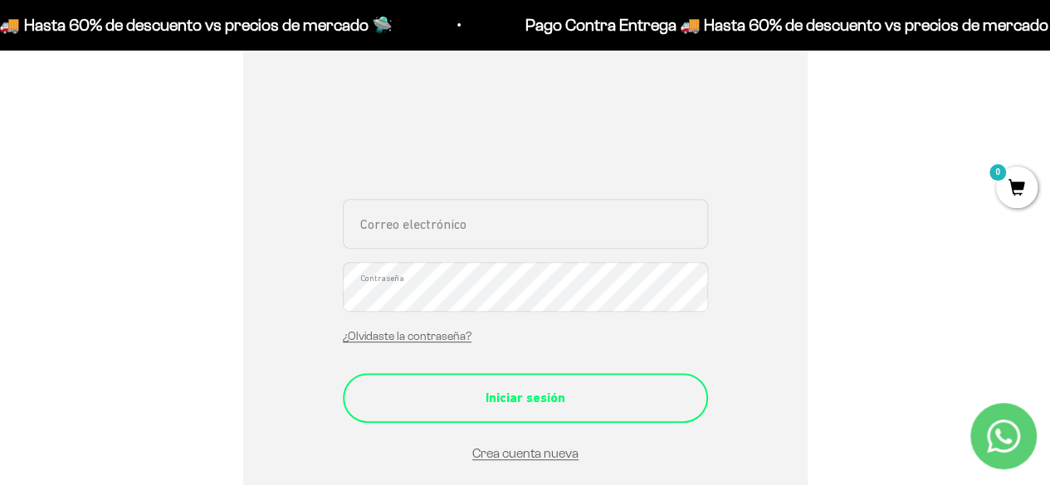
type input "[EMAIL_ADDRESS][DOMAIN_NAME]"
click at [498, 400] on div "Iniciar sesión" at bounding box center [525, 398] width 299 height 22
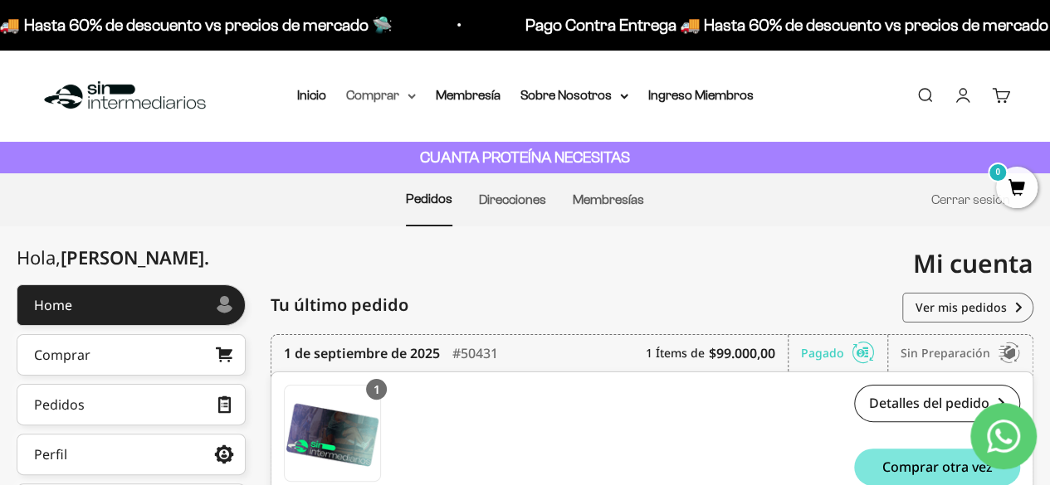
click at [395, 91] on summary "Comprar" at bounding box center [381, 96] width 70 height 22
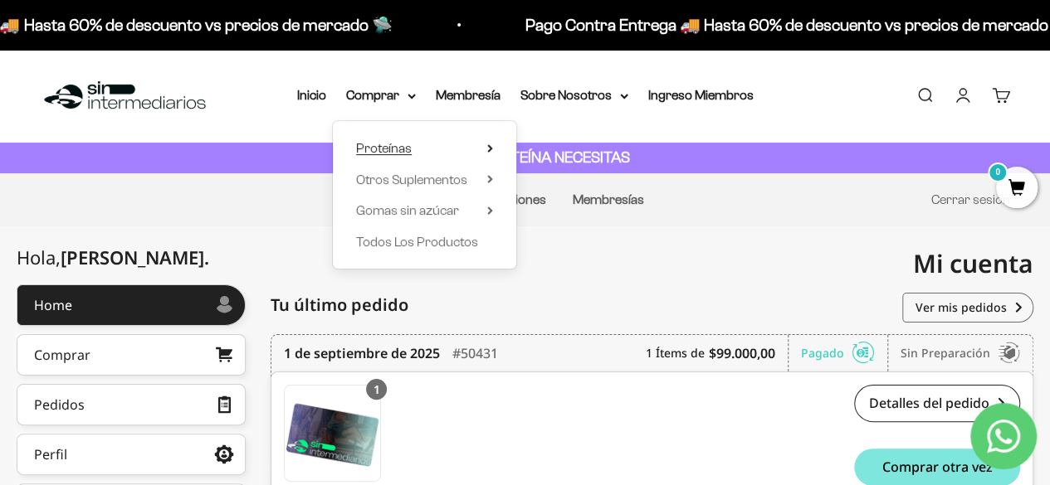
click at [383, 147] on span "Proteínas" at bounding box center [384, 148] width 56 height 14
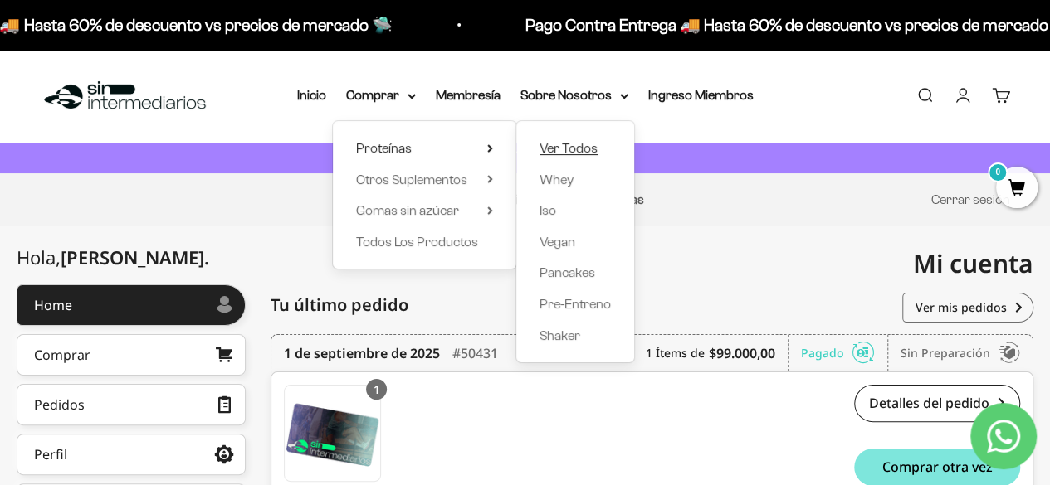
click at [573, 154] on span "Ver Todos" at bounding box center [568, 148] width 58 height 14
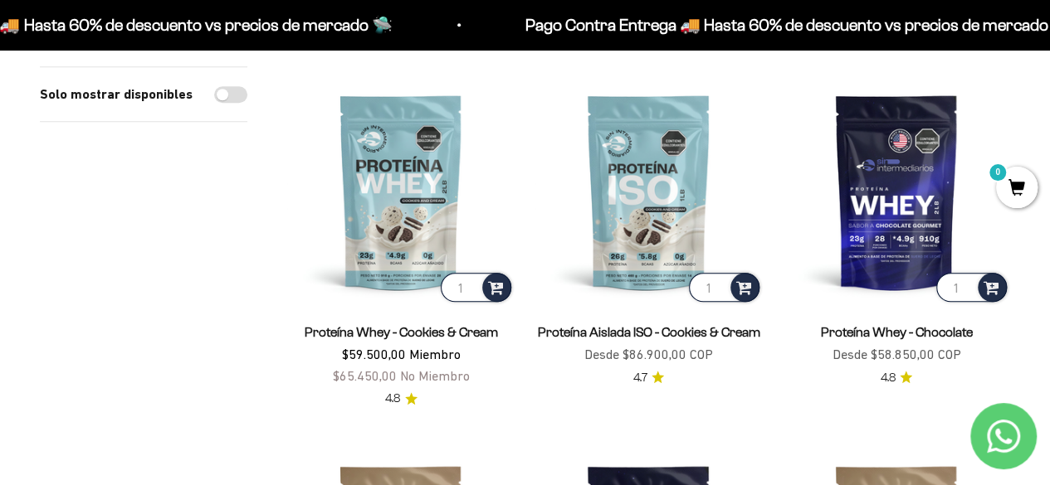
scroll to position [581, 0]
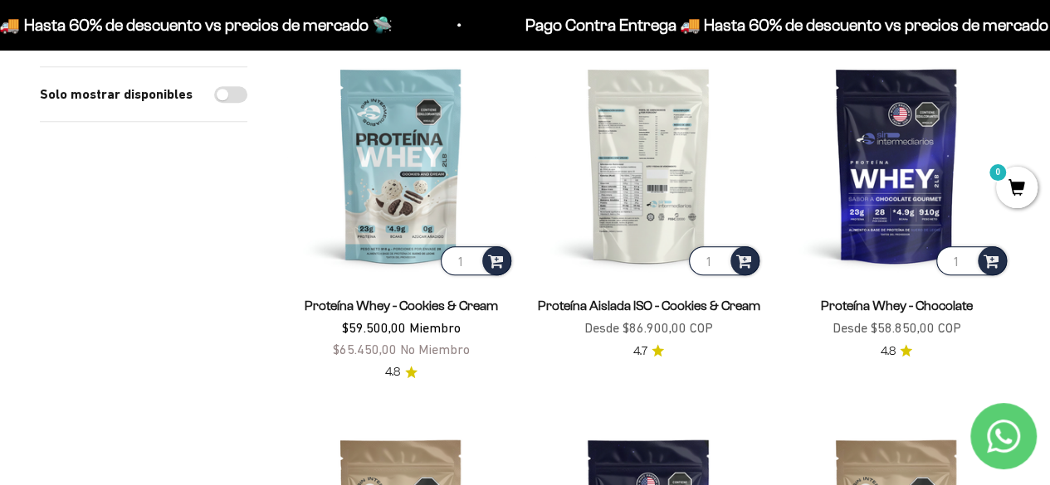
click at [634, 149] on img at bounding box center [647, 164] width 227 height 227
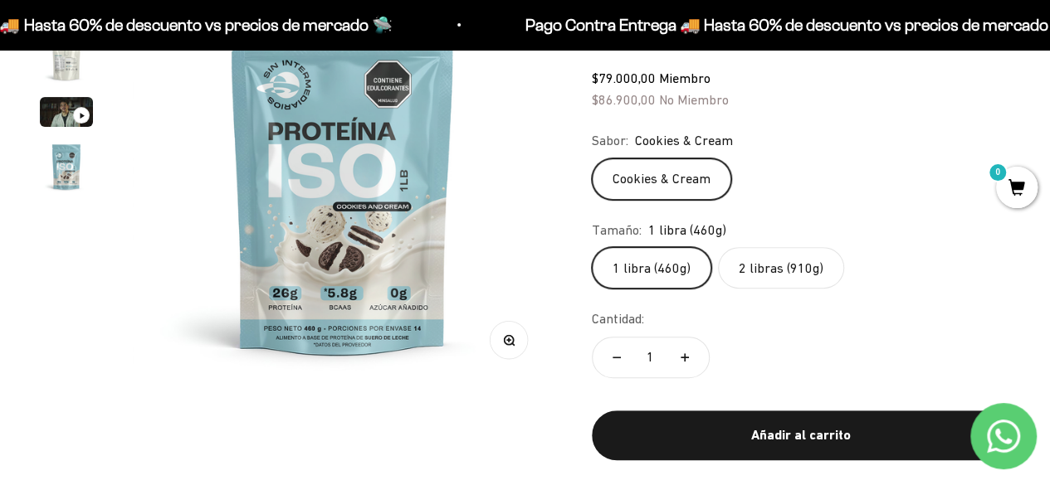
scroll to position [166, 0]
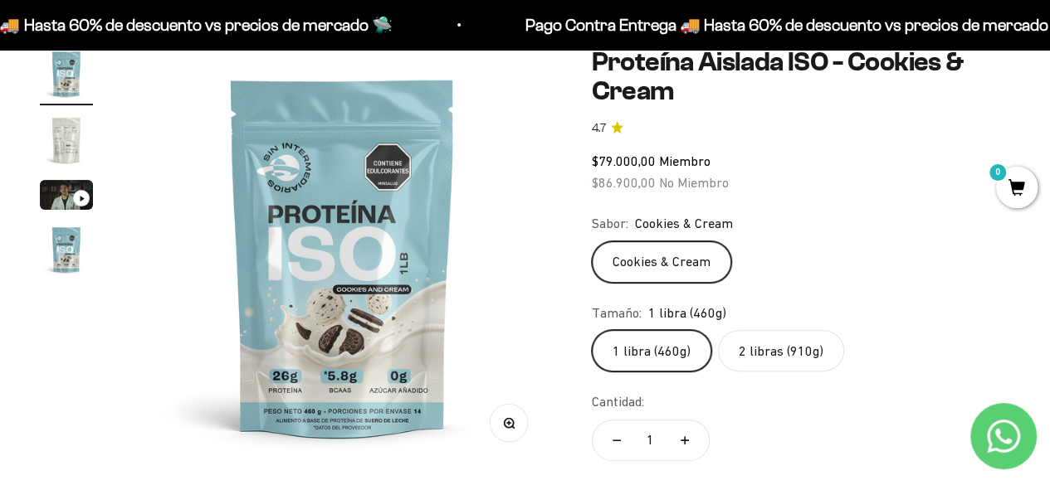
click at [768, 367] on label "2 libras (910g)" at bounding box center [781, 350] width 126 height 41
click at [592, 330] on input "2 libras (910g)" at bounding box center [591, 329] width 1 height 1
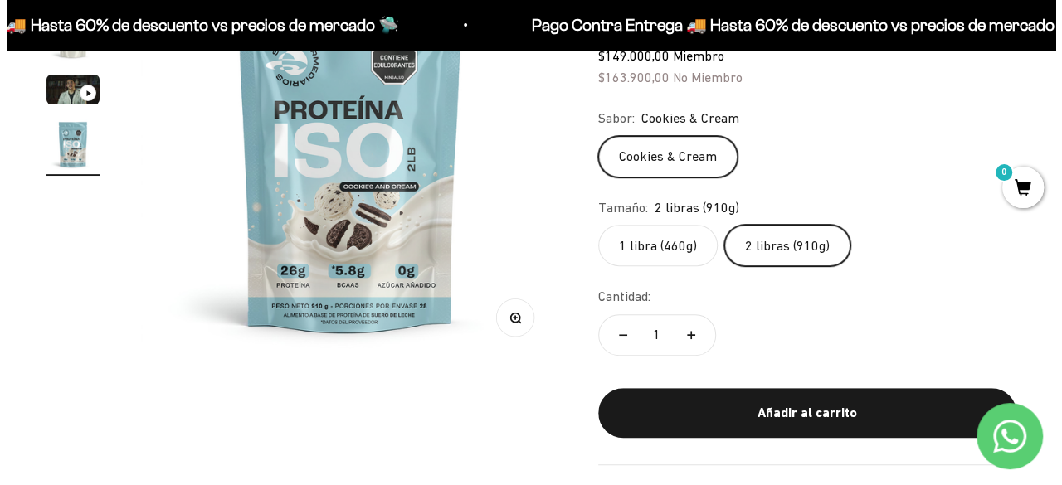
scroll to position [332, 0]
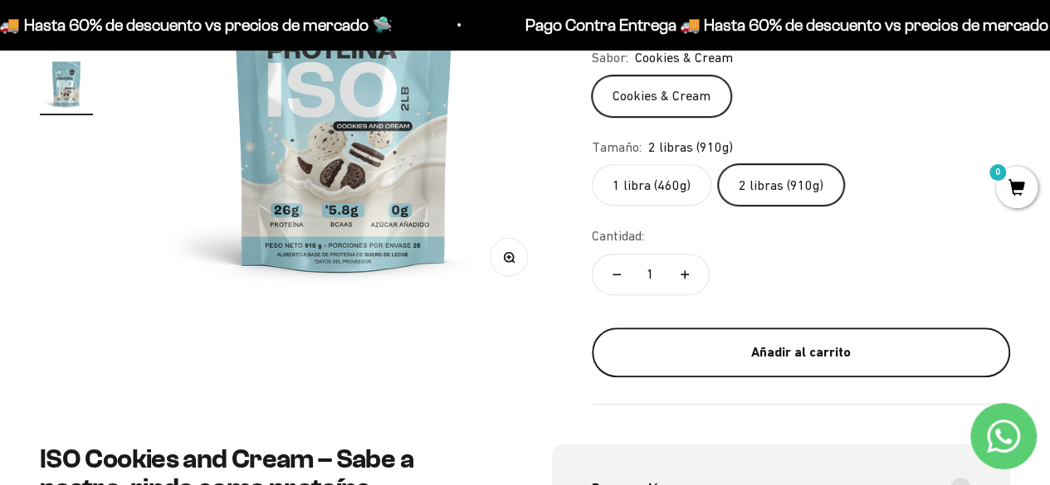
click at [792, 347] on div "Añadir al carrito" at bounding box center [801, 353] width 352 height 22
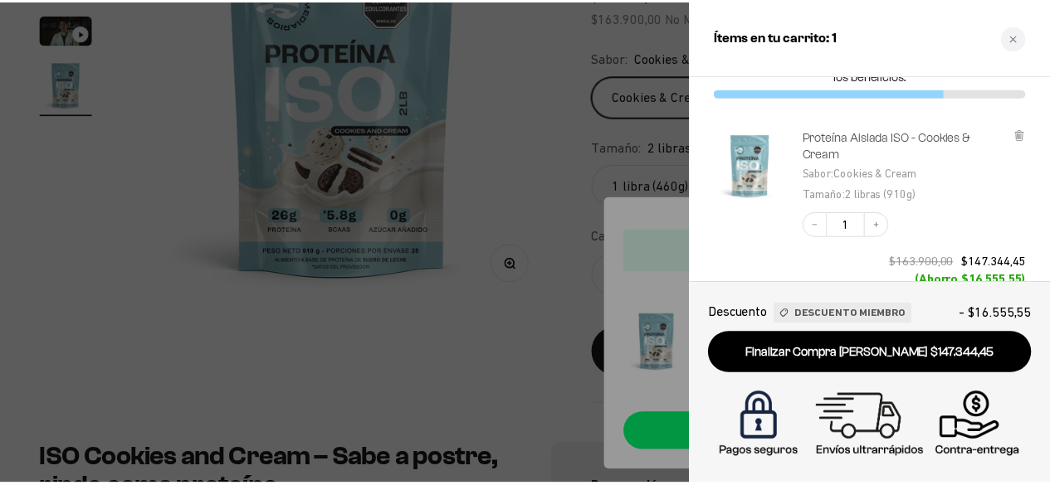
scroll to position [83, 0]
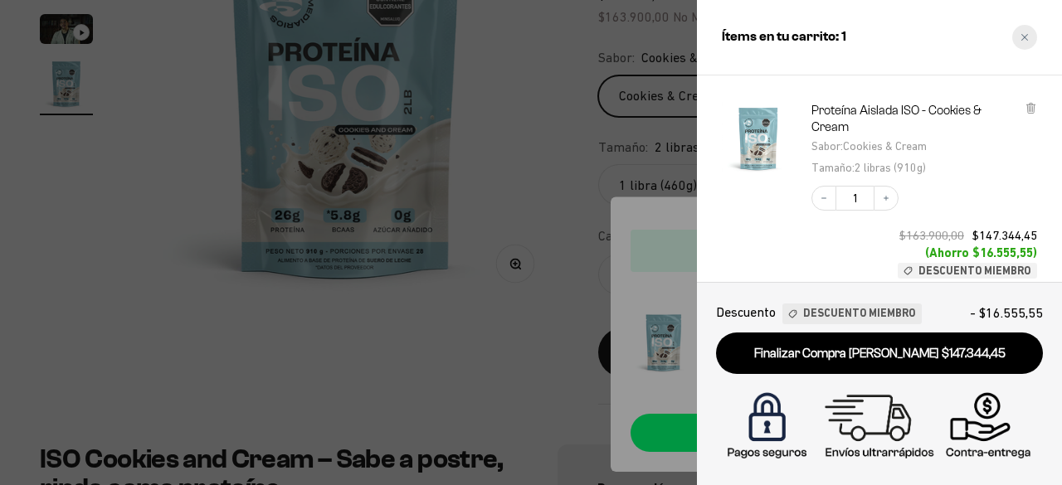
click at [1023, 31] on div "Close cart" at bounding box center [1024, 37] width 25 height 25
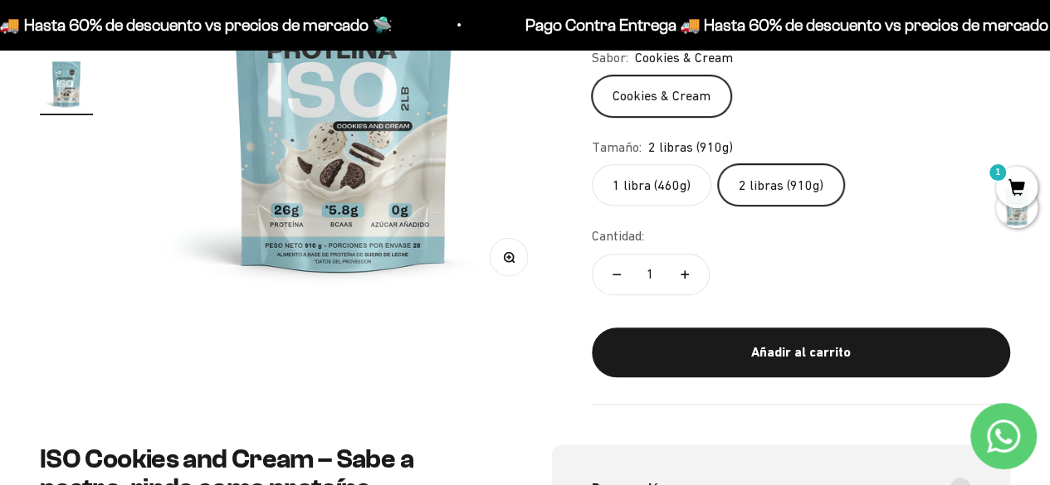
scroll to position [0, 0]
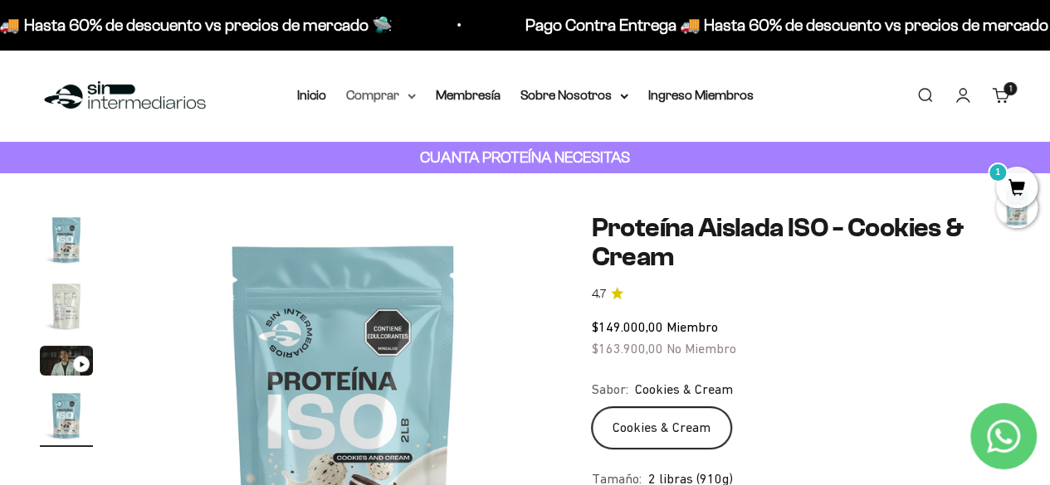
click at [375, 94] on summary "Comprar" at bounding box center [381, 96] width 70 height 22
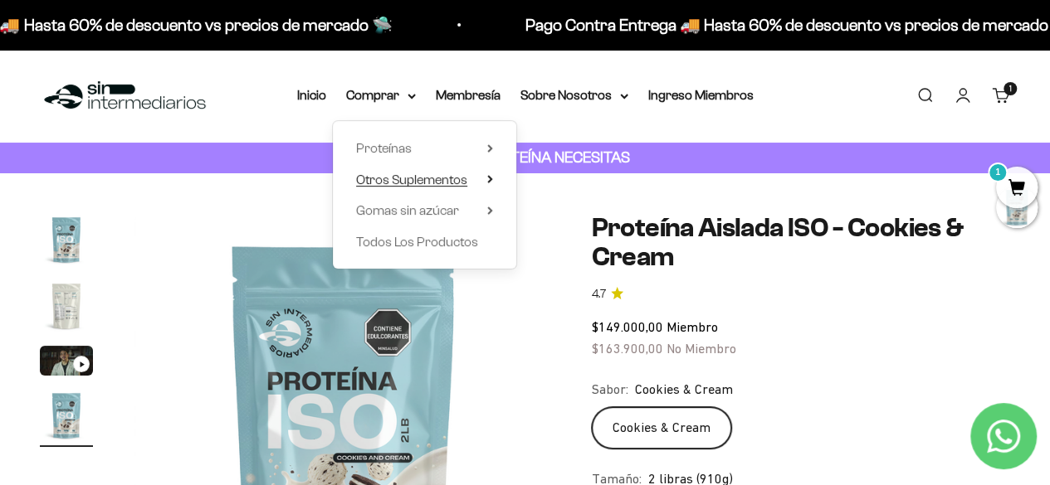
click at [443, 185] on span "Otros Suplementos" at bounding box center [411, 180] width 111 height 14
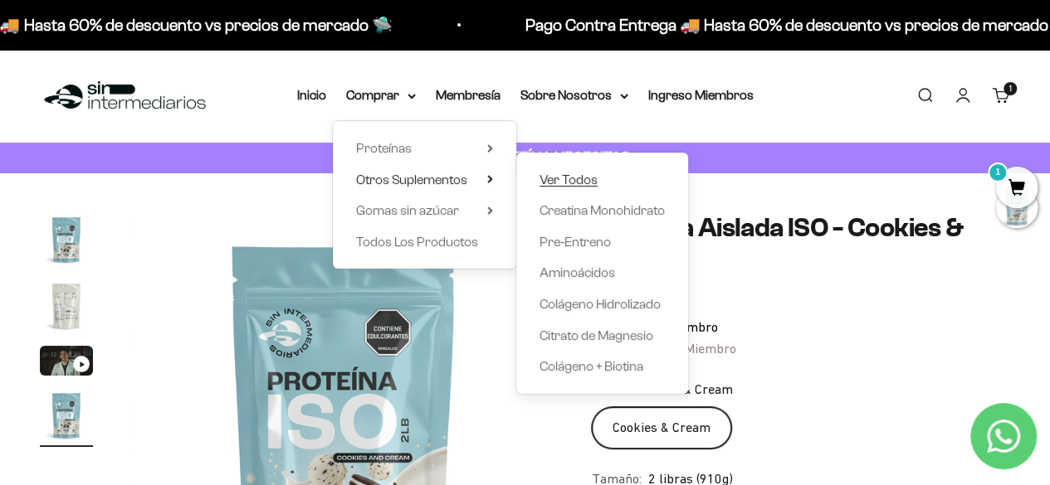
click at [577, 187] on span "Ver Todos" at bounding box center [568, 180] width 58 height 22
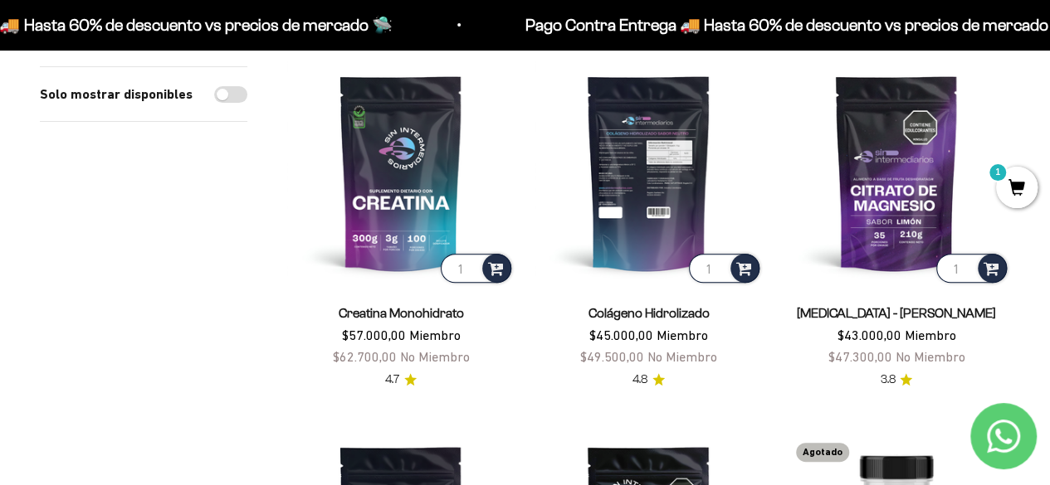
scroll to position [166, 0]
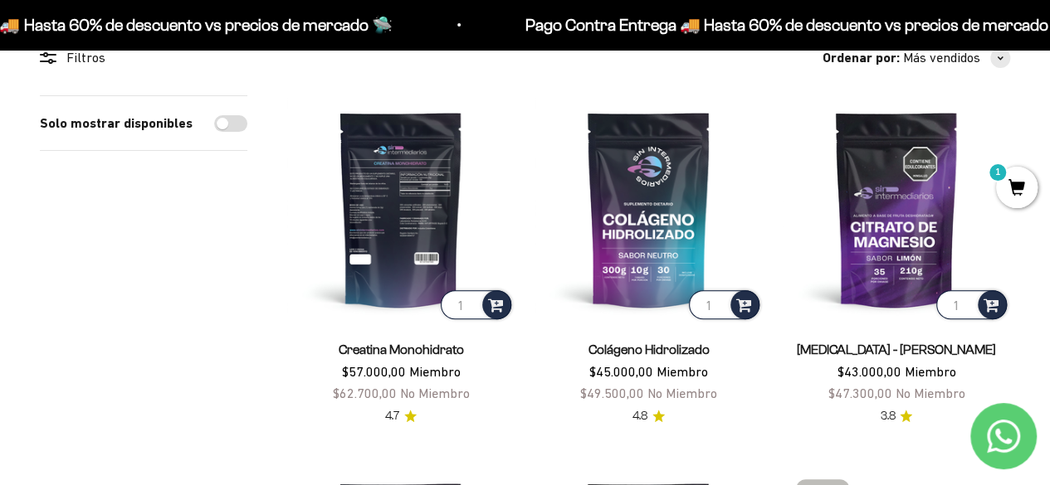
click at [412, 217] on img at bounding box center [400, 208] width 227 height 227
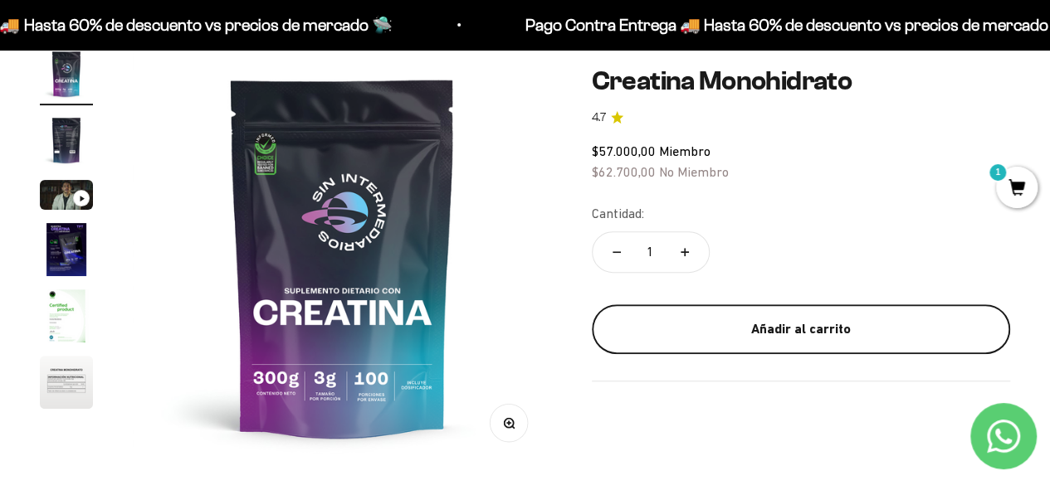
click at [757, 333] on div "Añadir al carrito" at bounding box center [801, 330] width 352 height 22
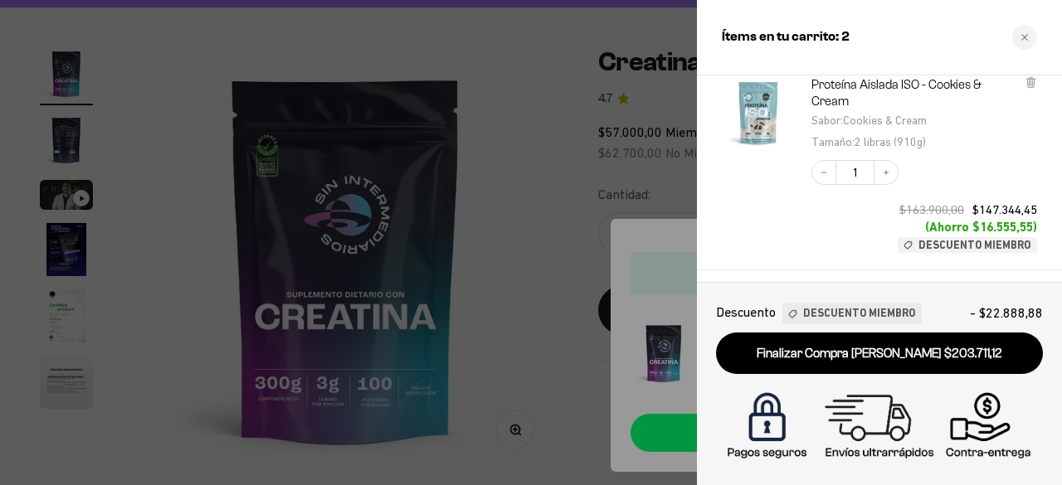
scroll to position [249, 0]
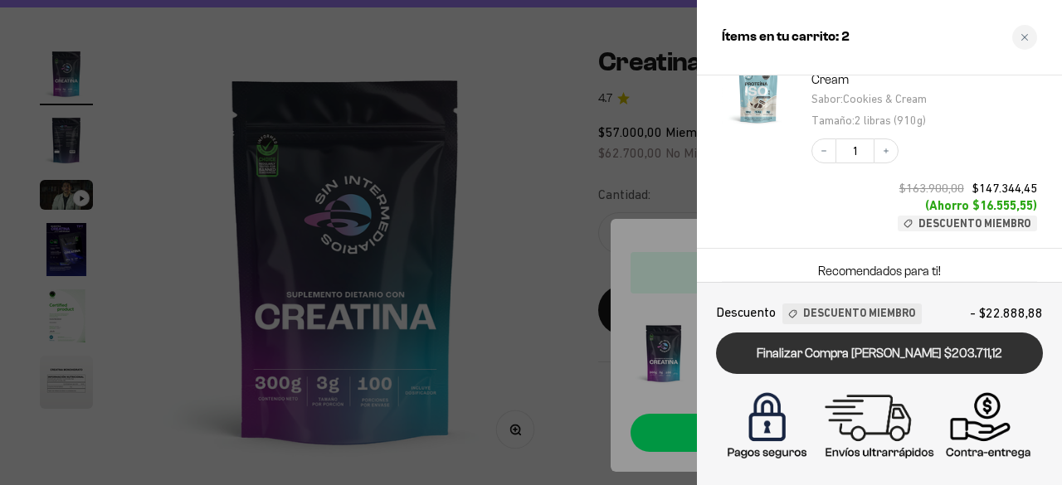
click at [868, 358] on link "Finalizar Compra Segura $203.711,12" at bounding box center [879, 354] width 327 height 42
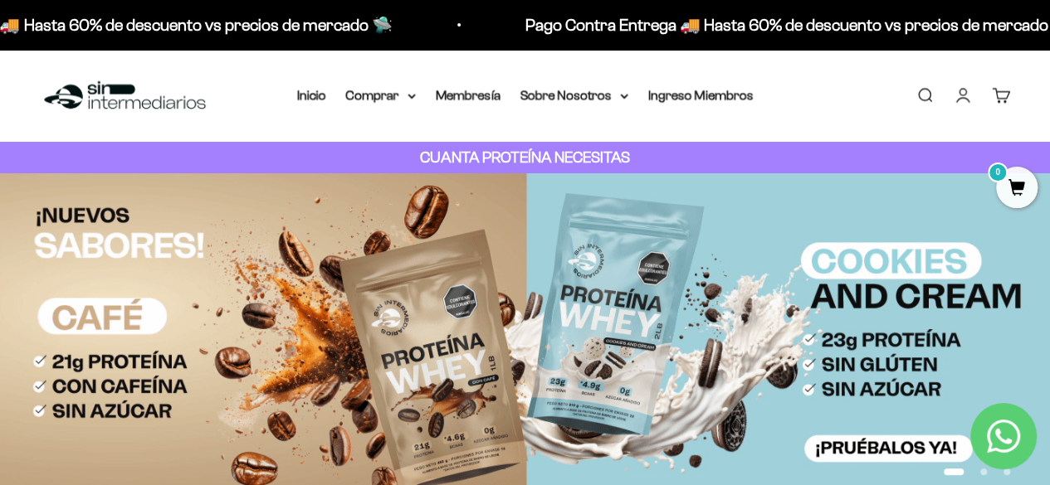
click at [957, 94] on link "Cuenta" at bounding box center [962, 95] width 18 height 18
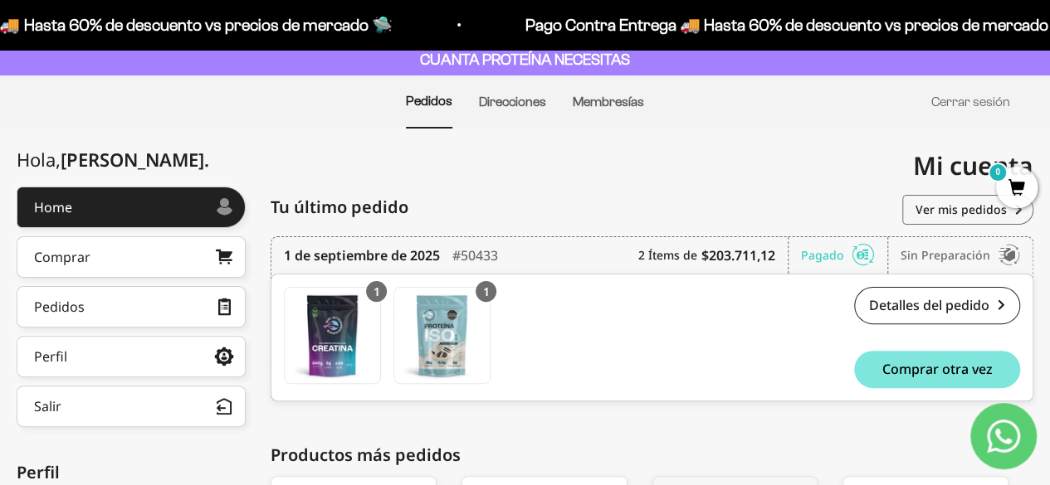
scroll to position [166, 0]
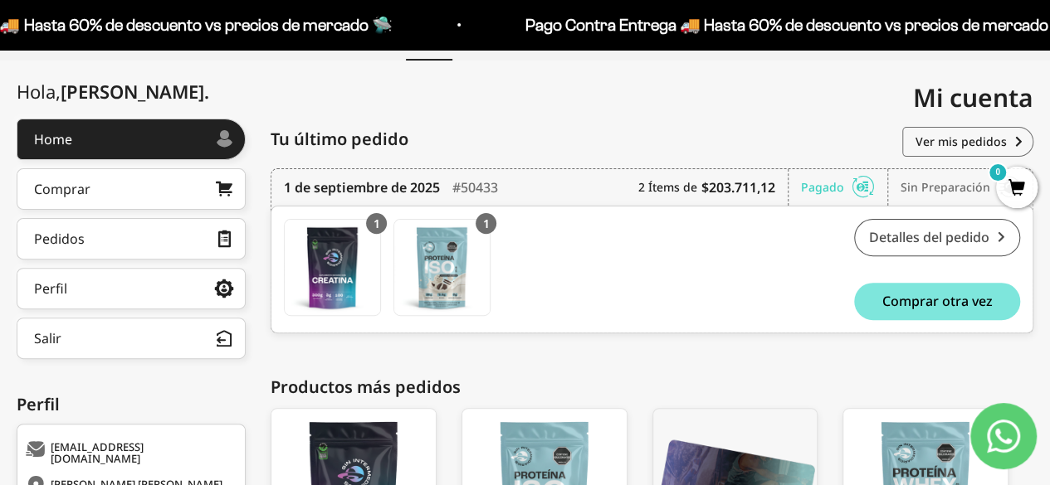
click at [946, 241] on link "Detalles del pedido" at bounding box center [937, 237] width 166 height 37
